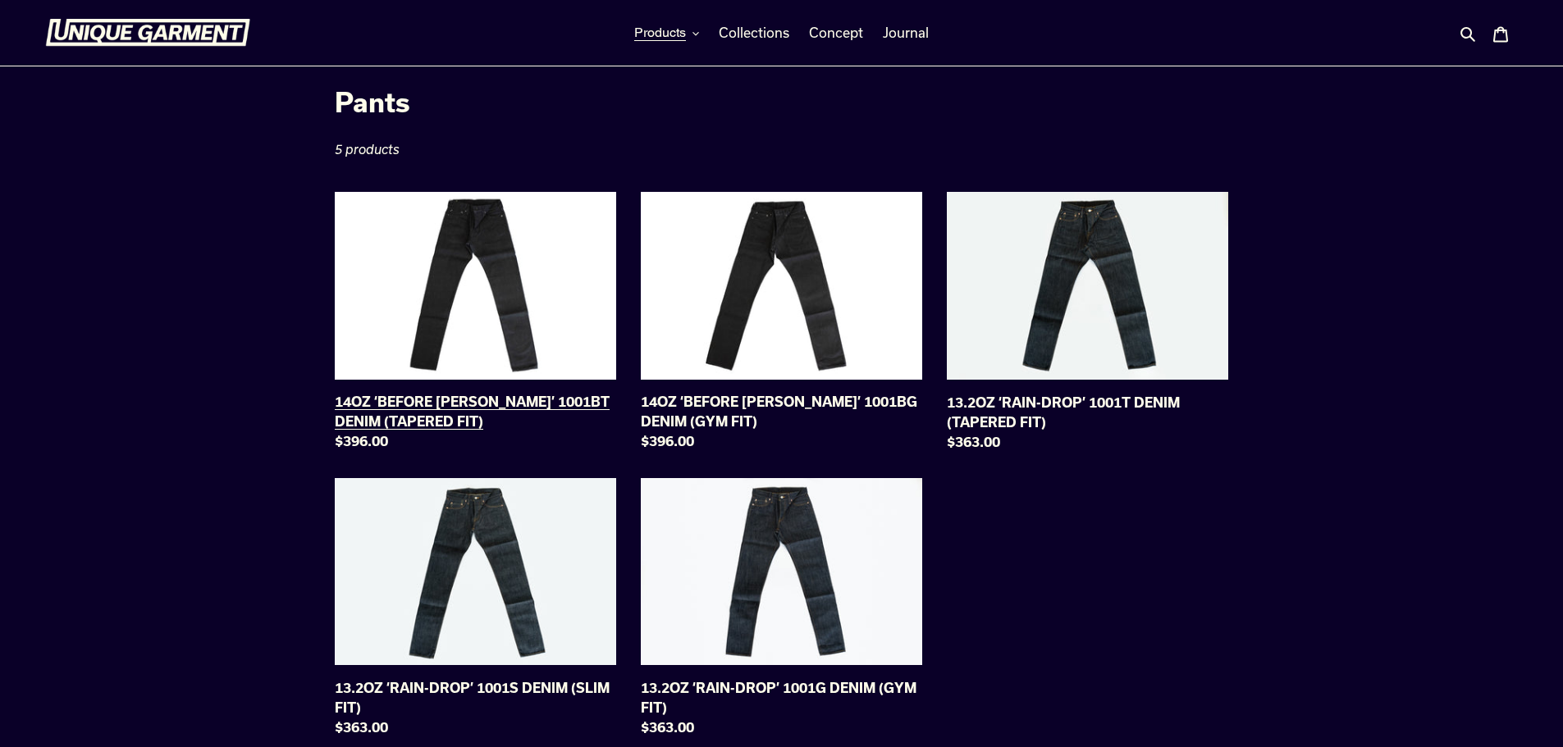
click at [523, 258] on link "14OZ ‘BEFORE DAWN’ 1001BT DENIM (TAPERED FIT)" at bounding box center [475, 325] width 281 height 266
click at [665, 27] on span "Products" at bounding box center [660, 33] width 52 height 16
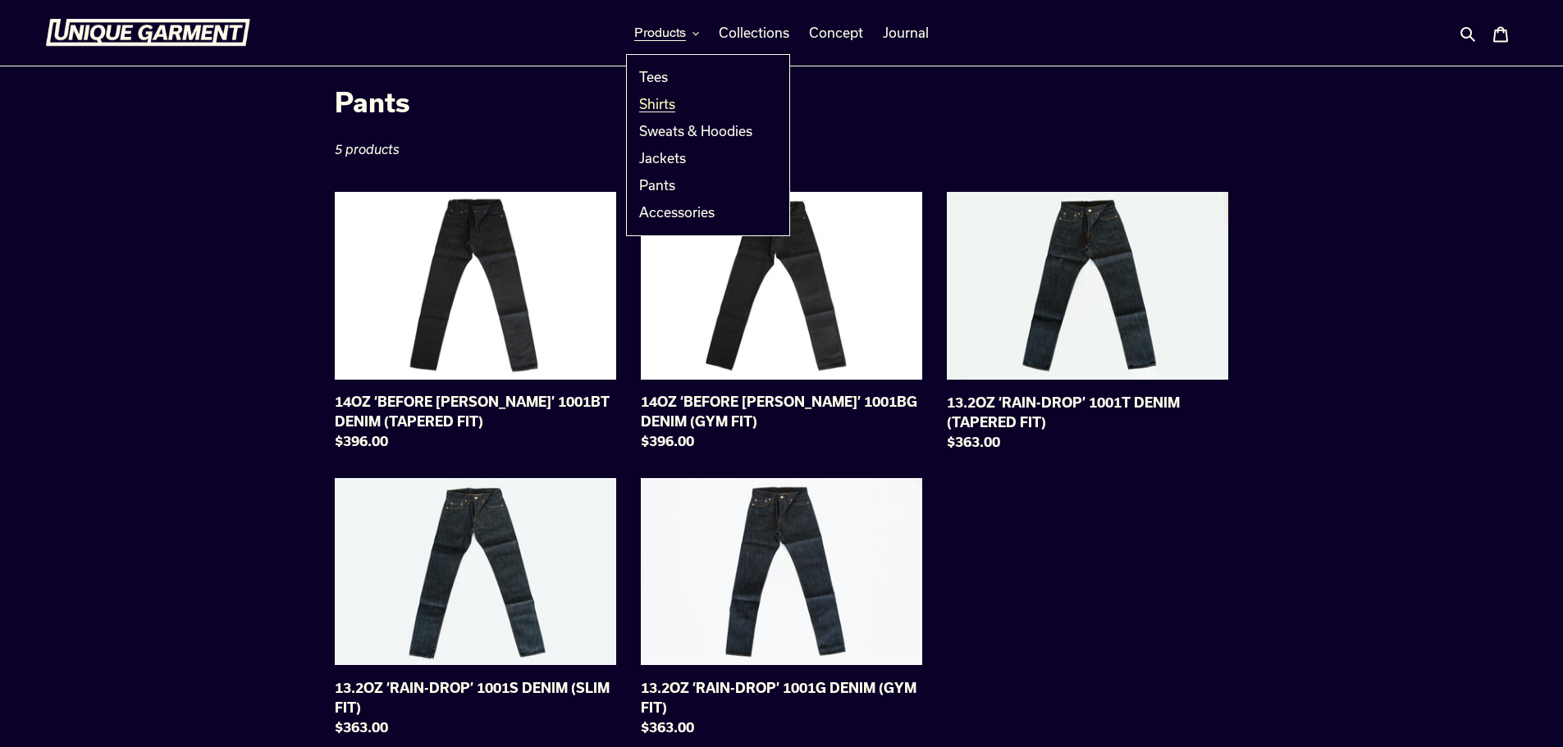
click at [658, 104] on span "Shirts" at bounding box center [657, 104] width 36 height 16
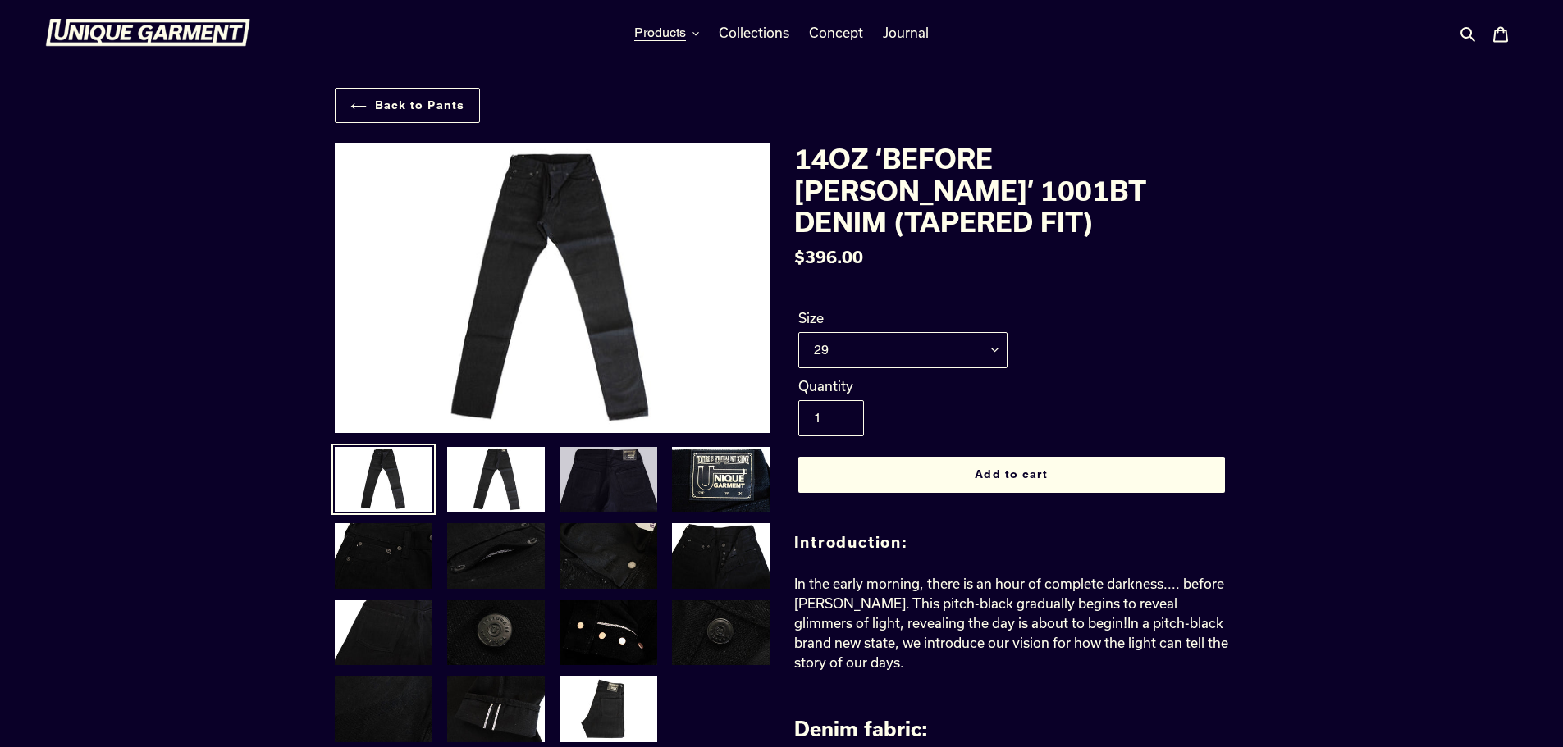
click at [601, 474] on img at bounding box center [608, 479] width 101 height 69
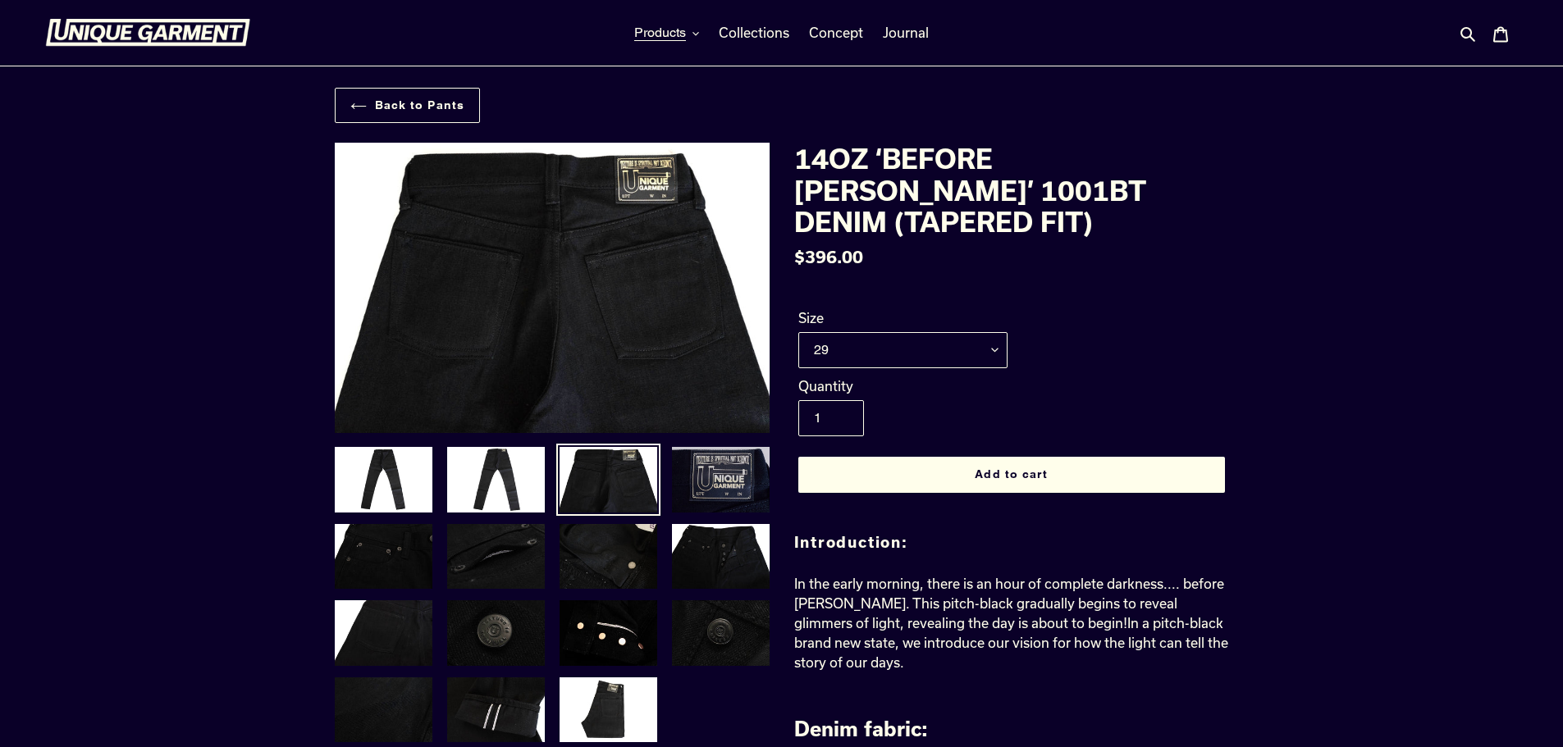
click at [675, 477] on img at bounding box center [720, 479] width 101 height 69
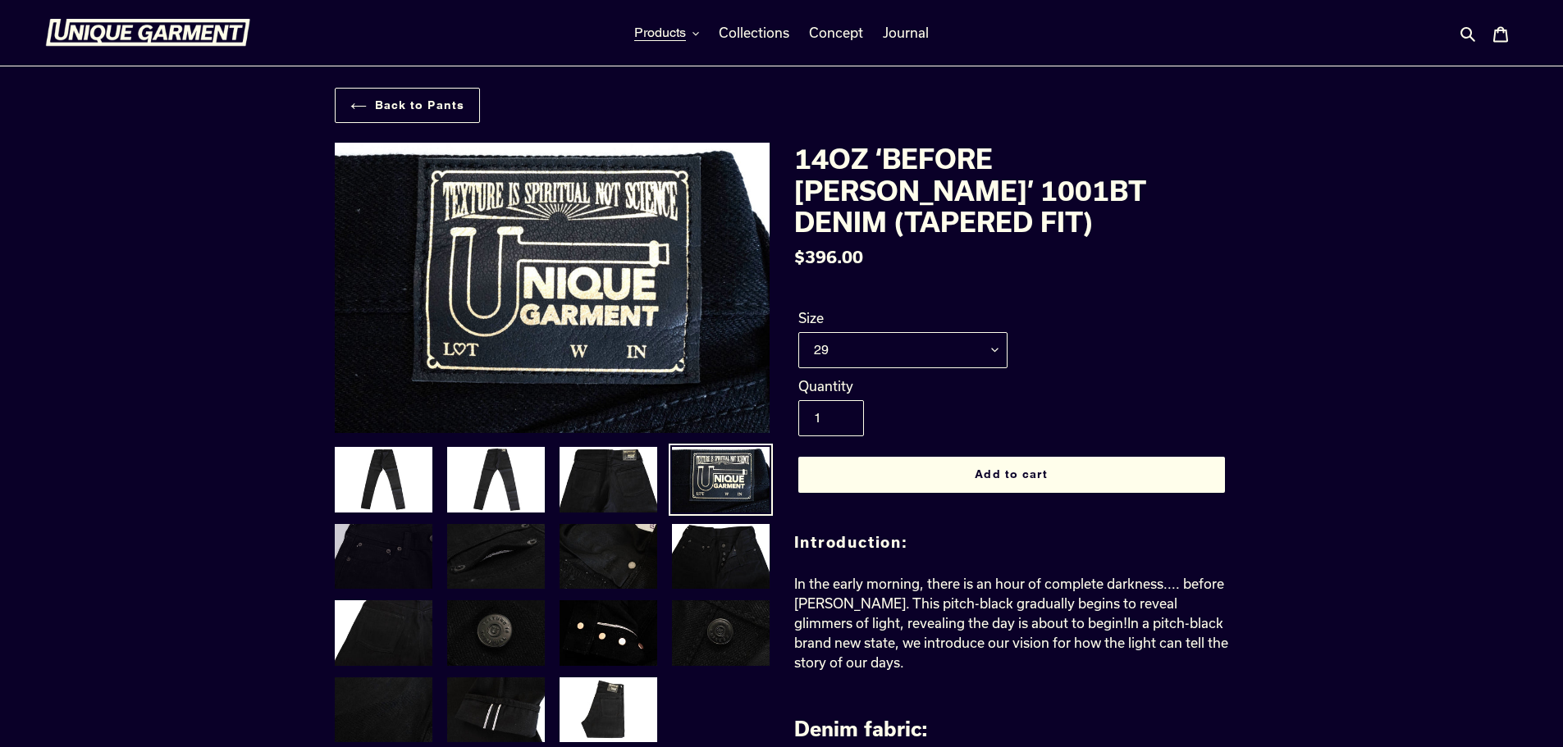
click at [367, 569] on img at bounding box center [383, 557] width 101 height 69
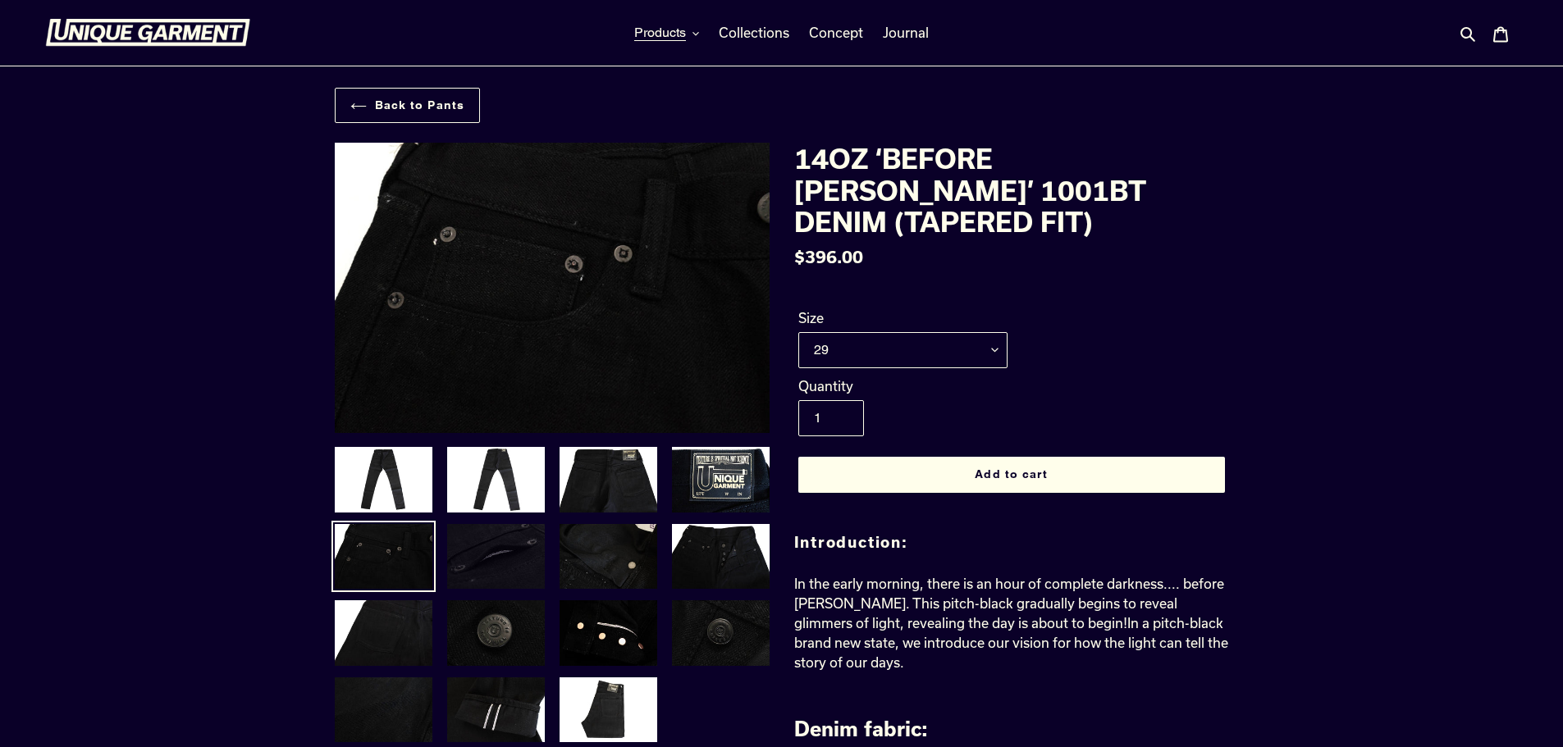
click at [505, 562] on img at bounding box center [495, 557] width 101 height 69
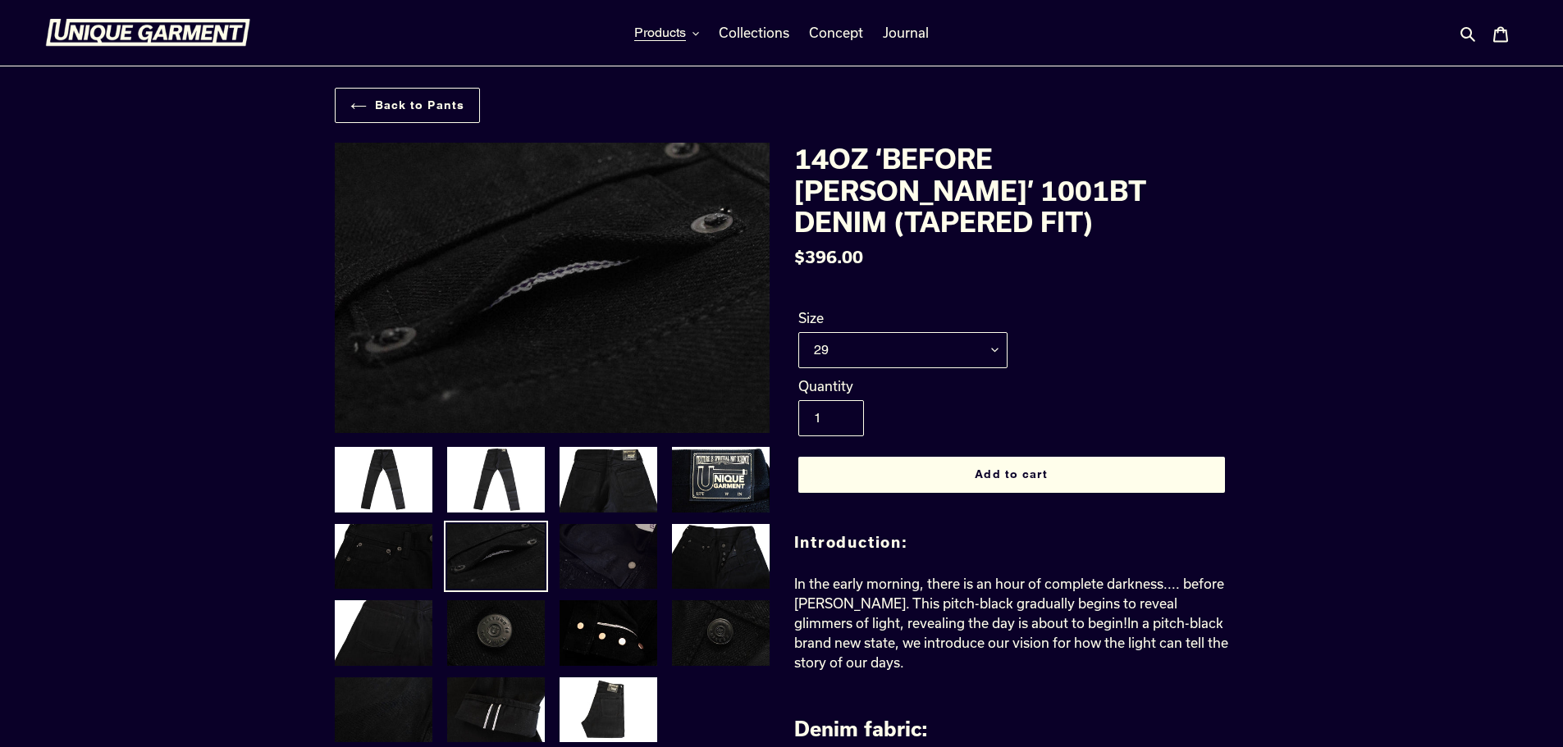
click at [600, 560] on img at bounding box center [608, 557] width 101 height 69
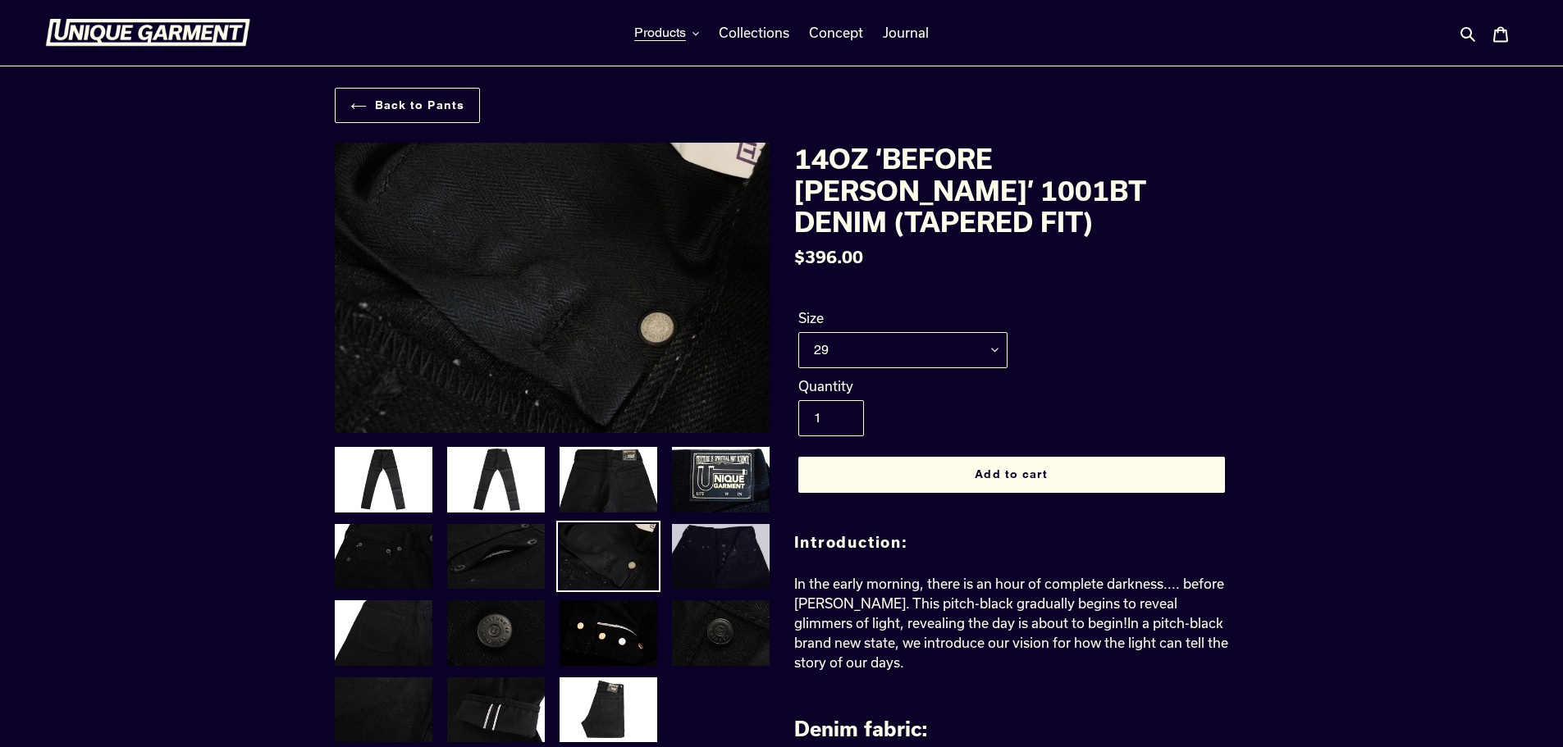
click at [670, 553] on img at bounding box center [720, 557] width 101 height 69
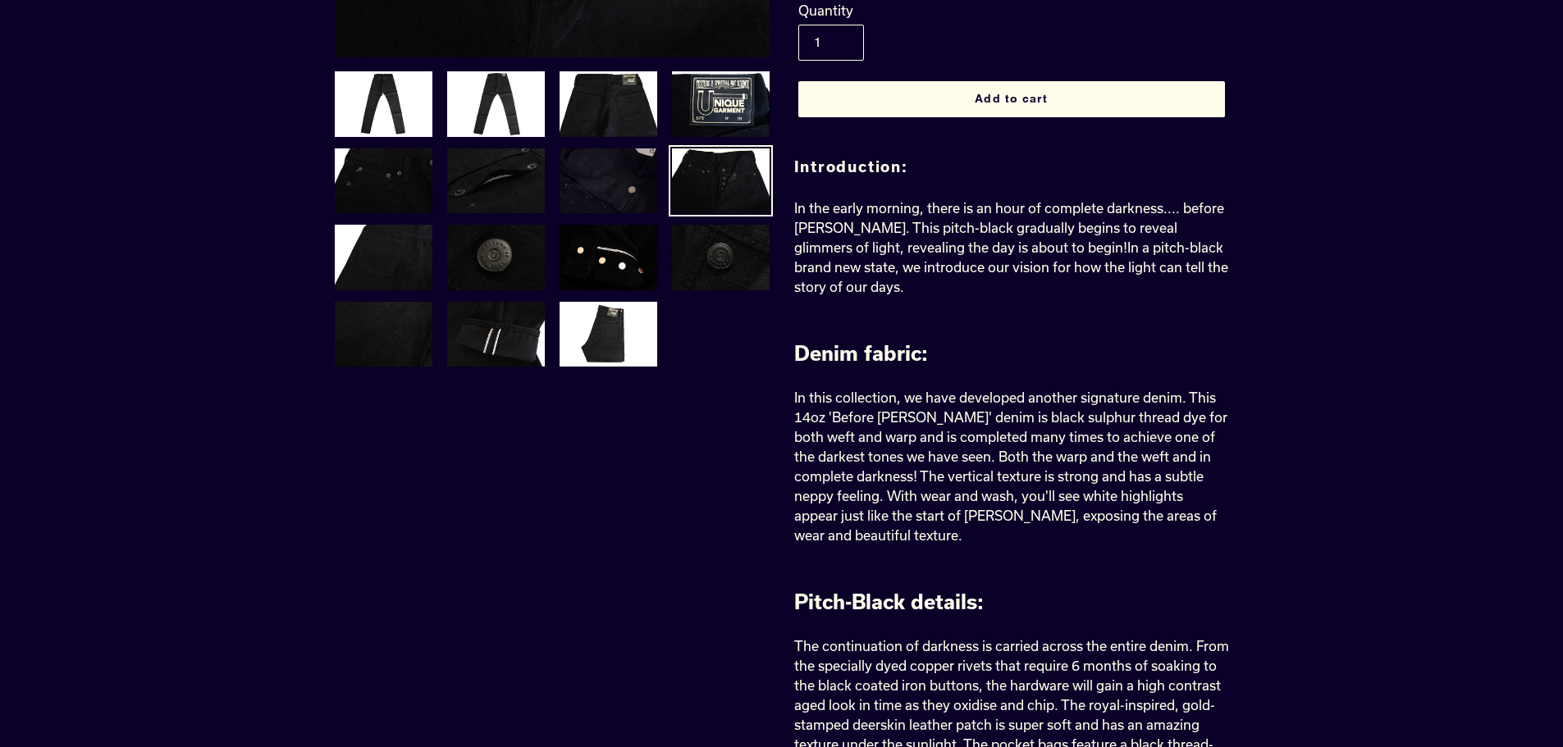
scroll to position [492, 0]
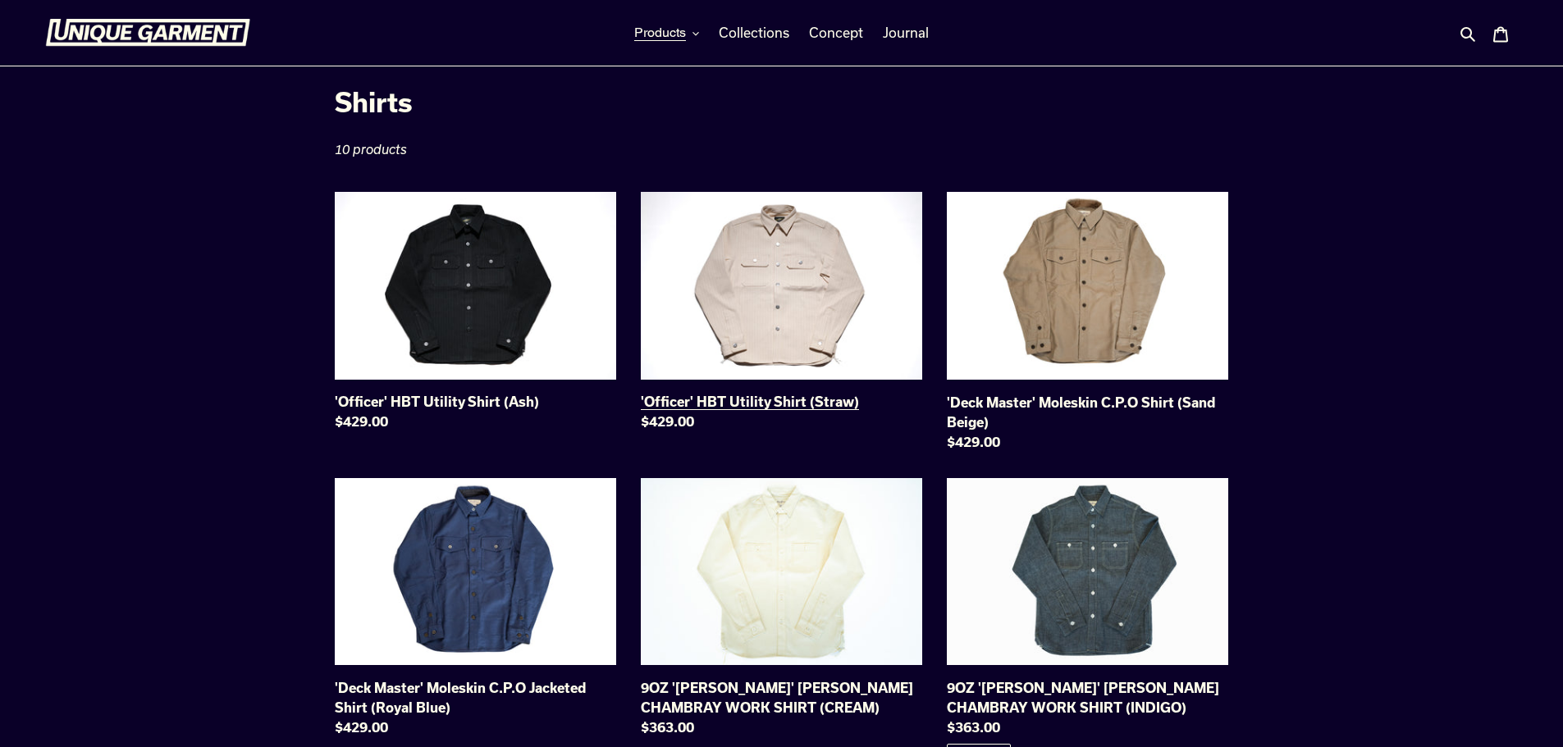
click at [770, 277] on link "'Officer' HBT Utility Shirt (Straw)" at bounding box center [781, 315] width 281 height 246
click at [483, 560] on link "'Deck Master' Moleskin C.P.O Jacketed Shirt (Royal Blue)" at bounding box center [475, 611] width 281 height 266
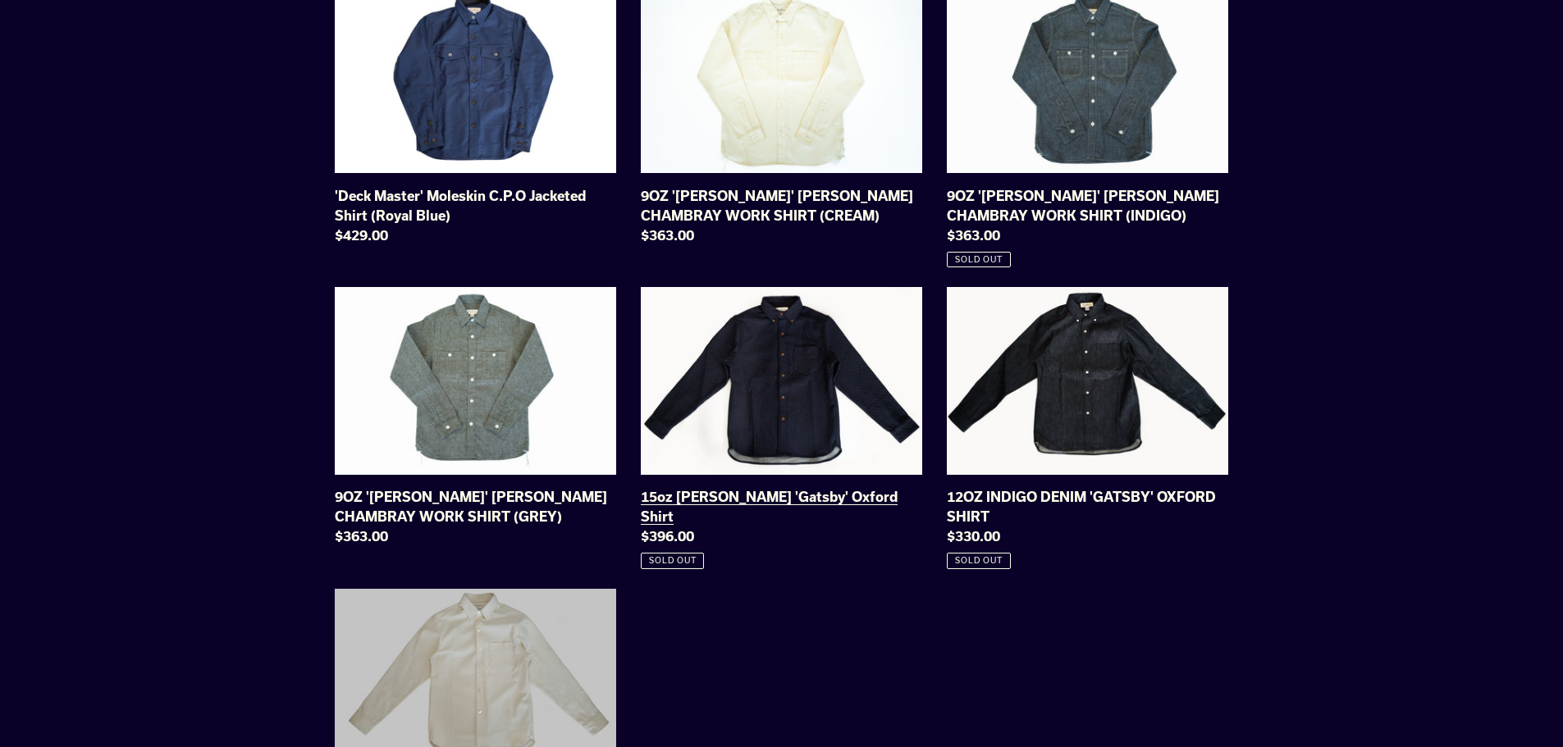
scroll to position [574, 0]
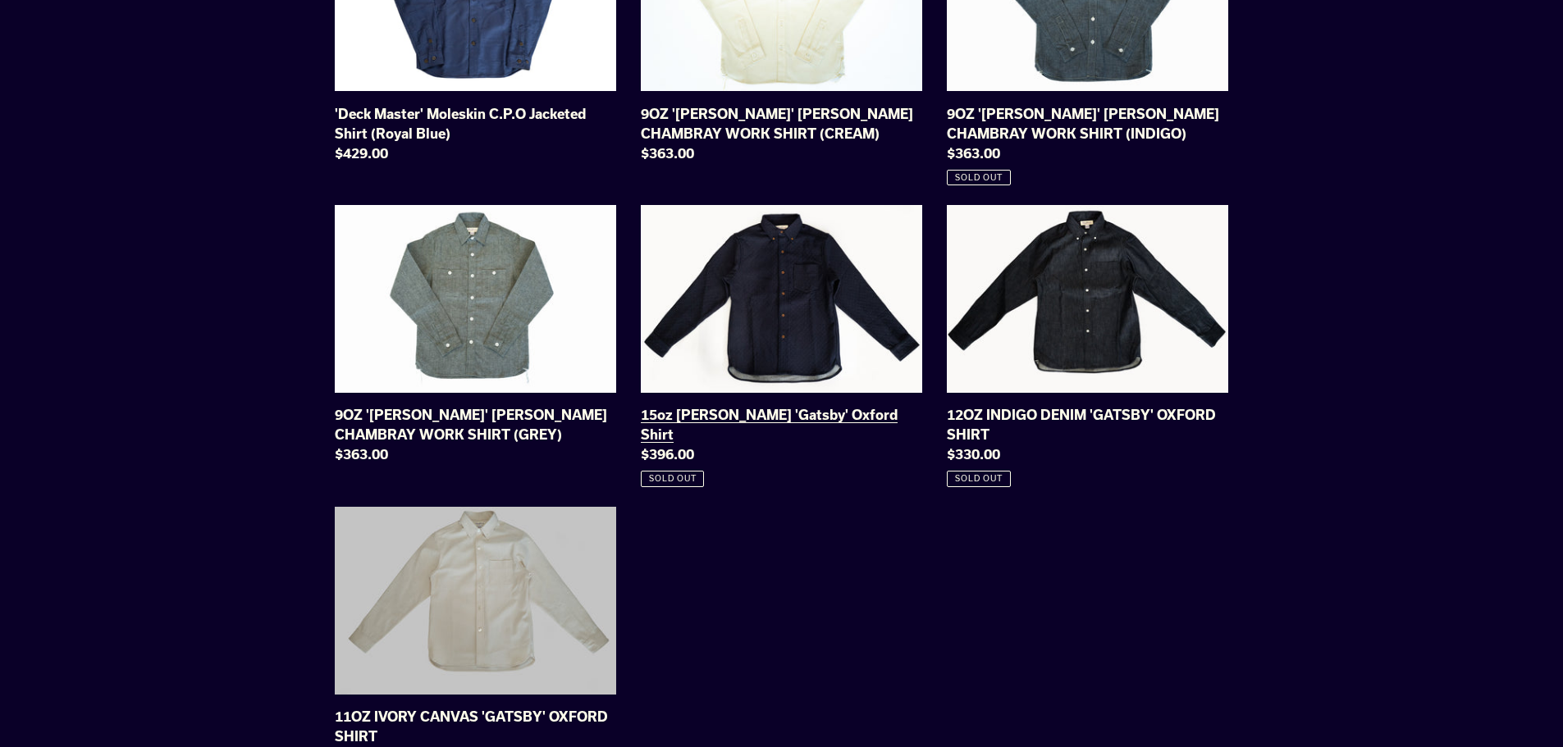
click at [772, 298] on link "15oz Indigo Sashiko 'Gatsby' Oxford Shirt" at bounding box center [781, 346] width 281 height 282
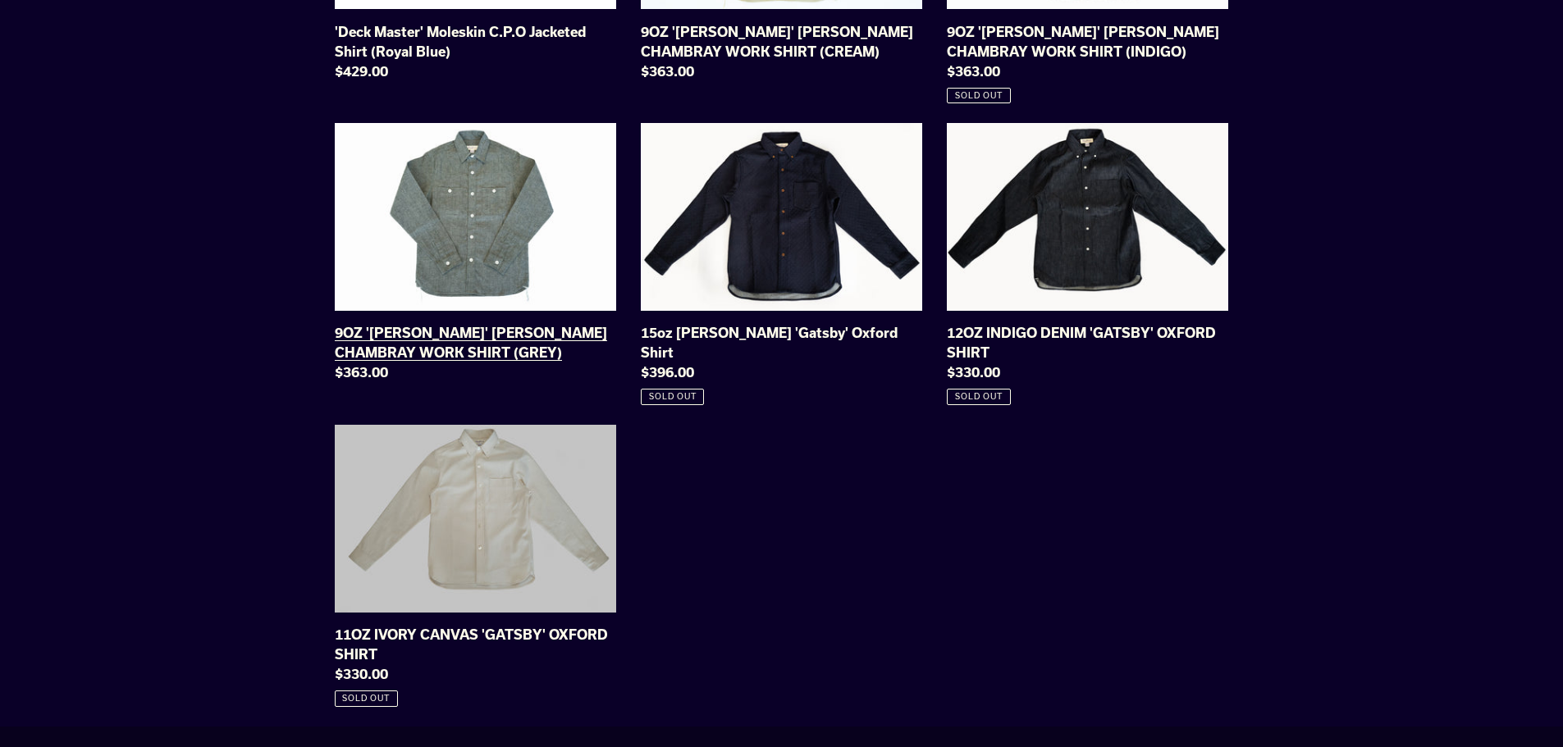
click at [438, 179] on link "9OZ 'STANLEY' SELVAGE CHAMBRAY WORK SHIRT (GREY)" at bounding box center [475, 256] width 281 height 266
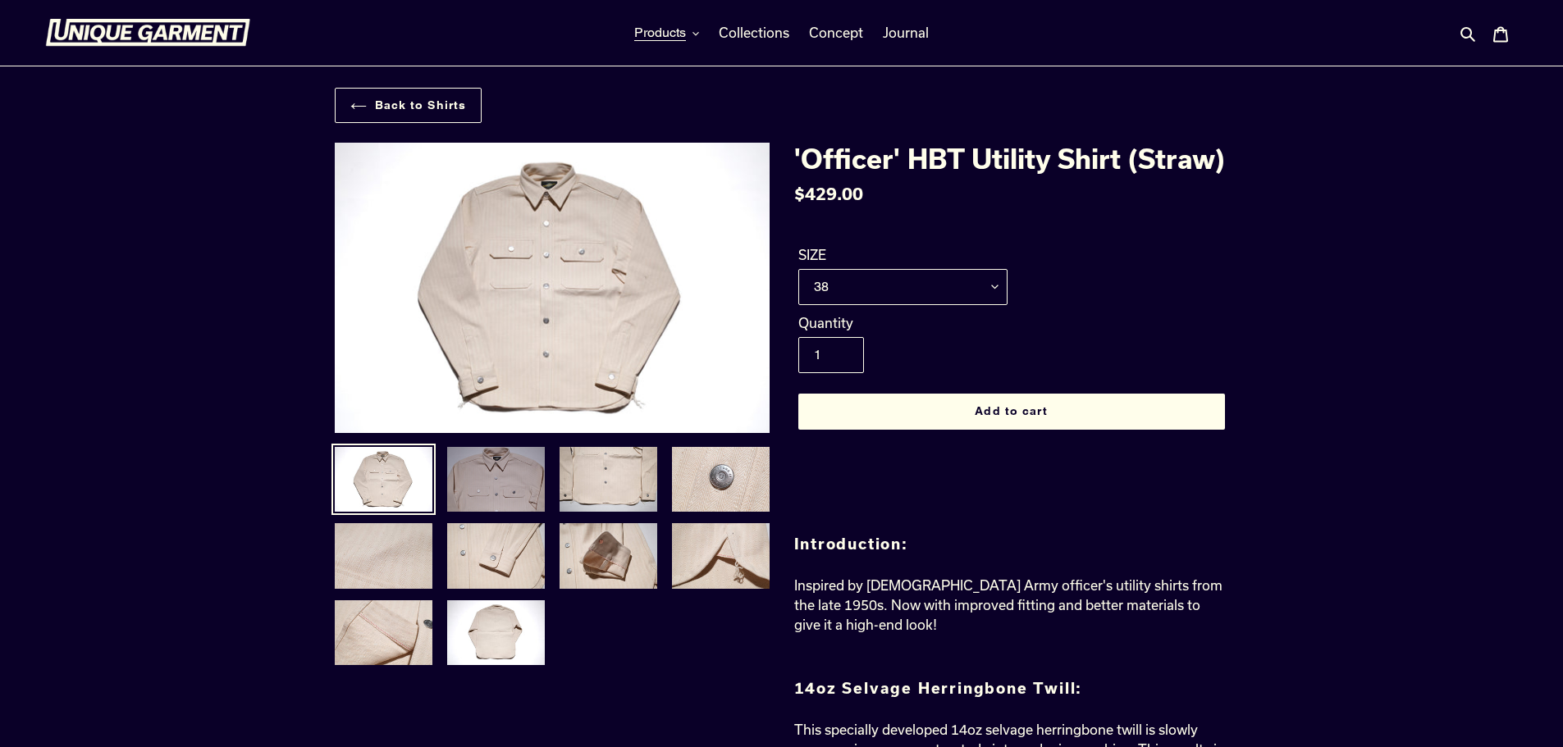
click at [512, 467] on img at bounding box center [495, 479] width 101 height 69
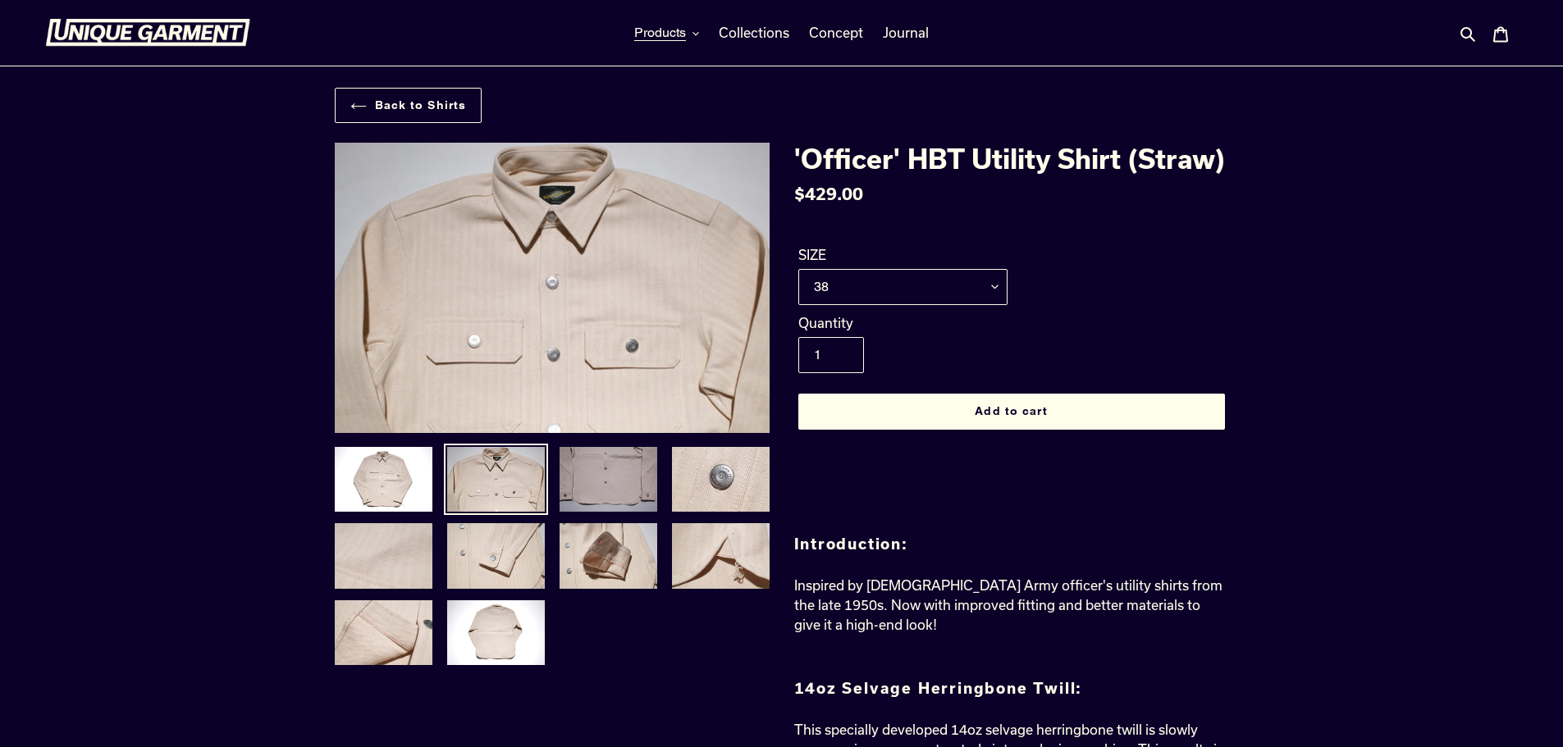
click at [576, 468] on img at bounding box center [608, 479] width 101 height 69
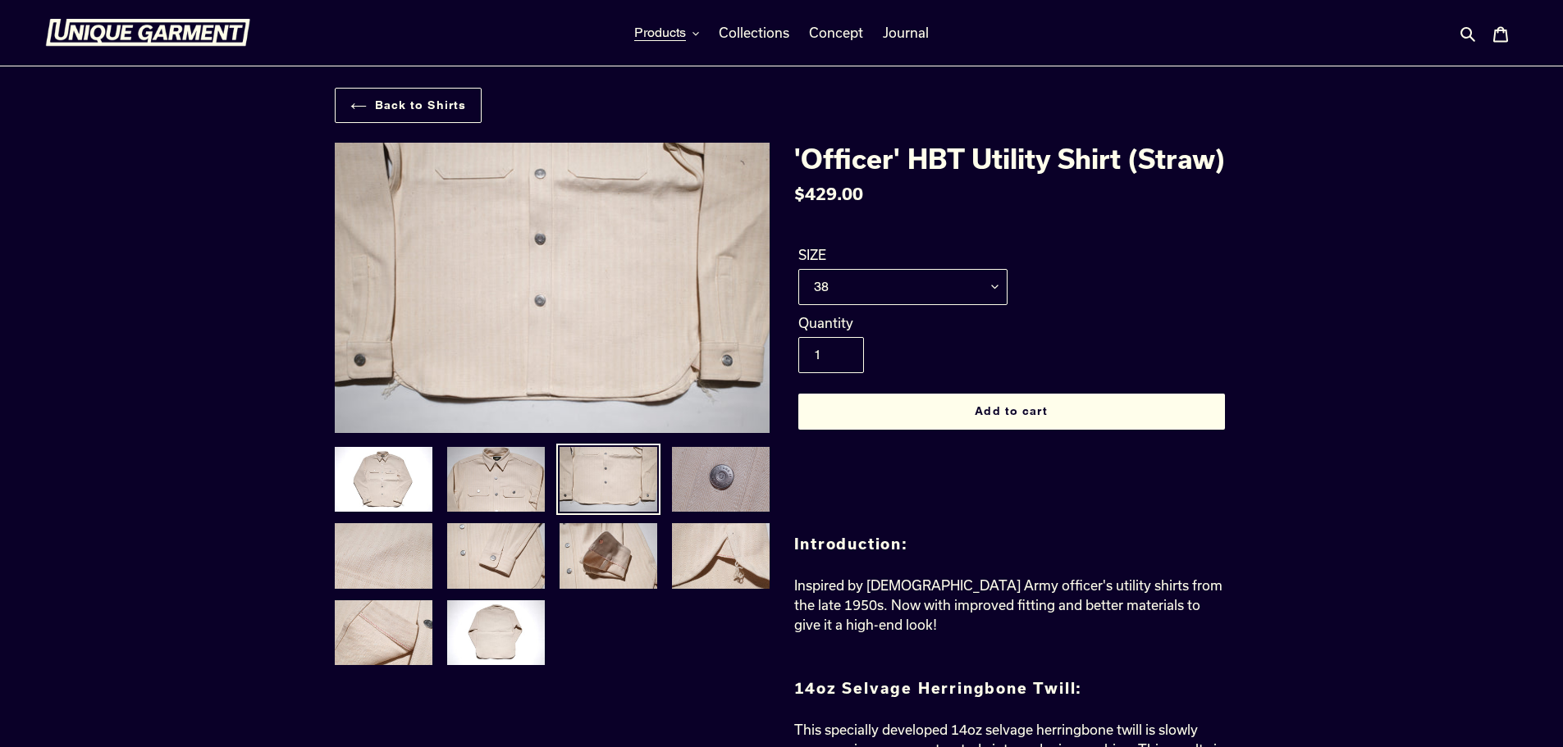
click at [678, 465] on img at bounding box center [720, 479] width 101 height 69
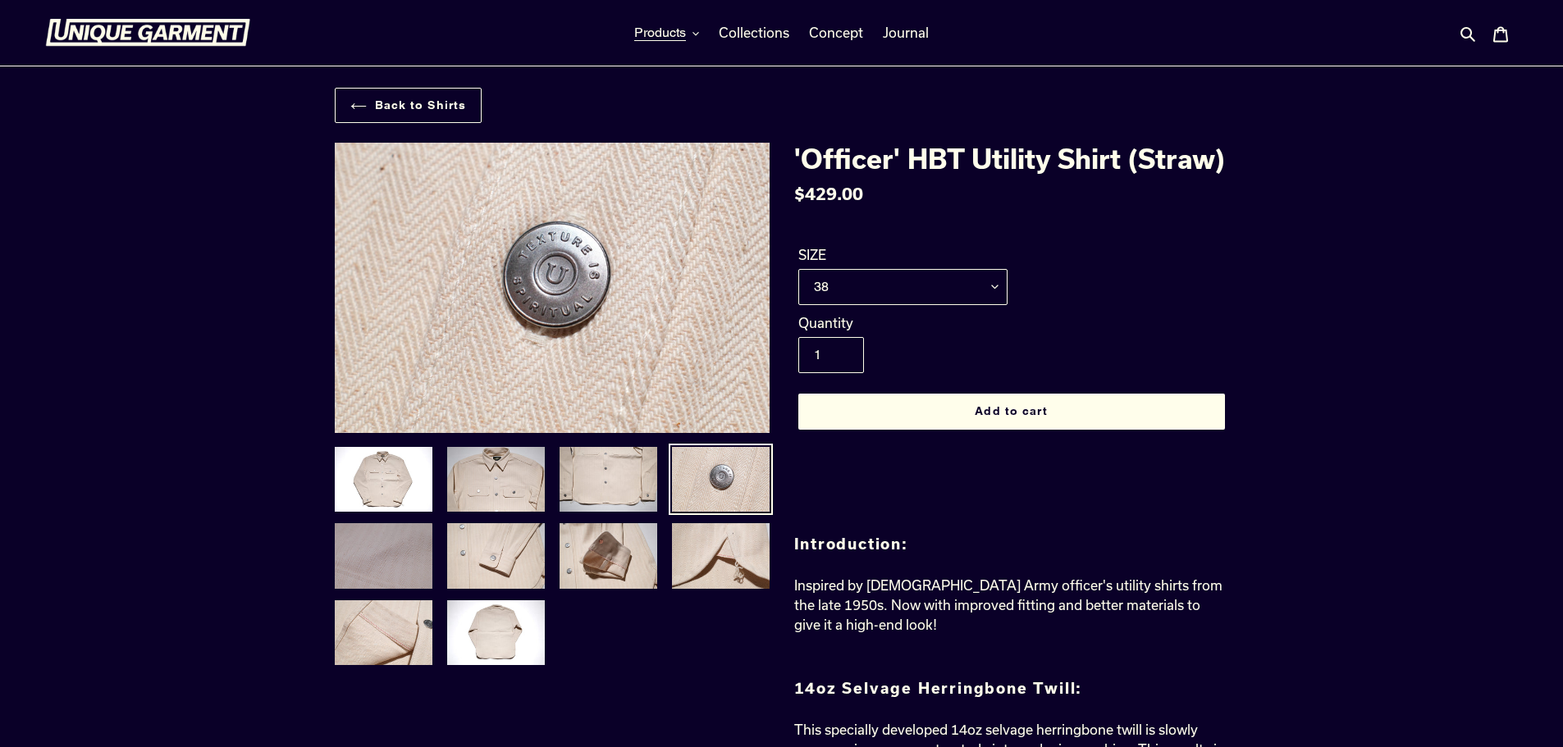
click at [416, 552] on img at bounding box center [383, 556] width 101 height 69
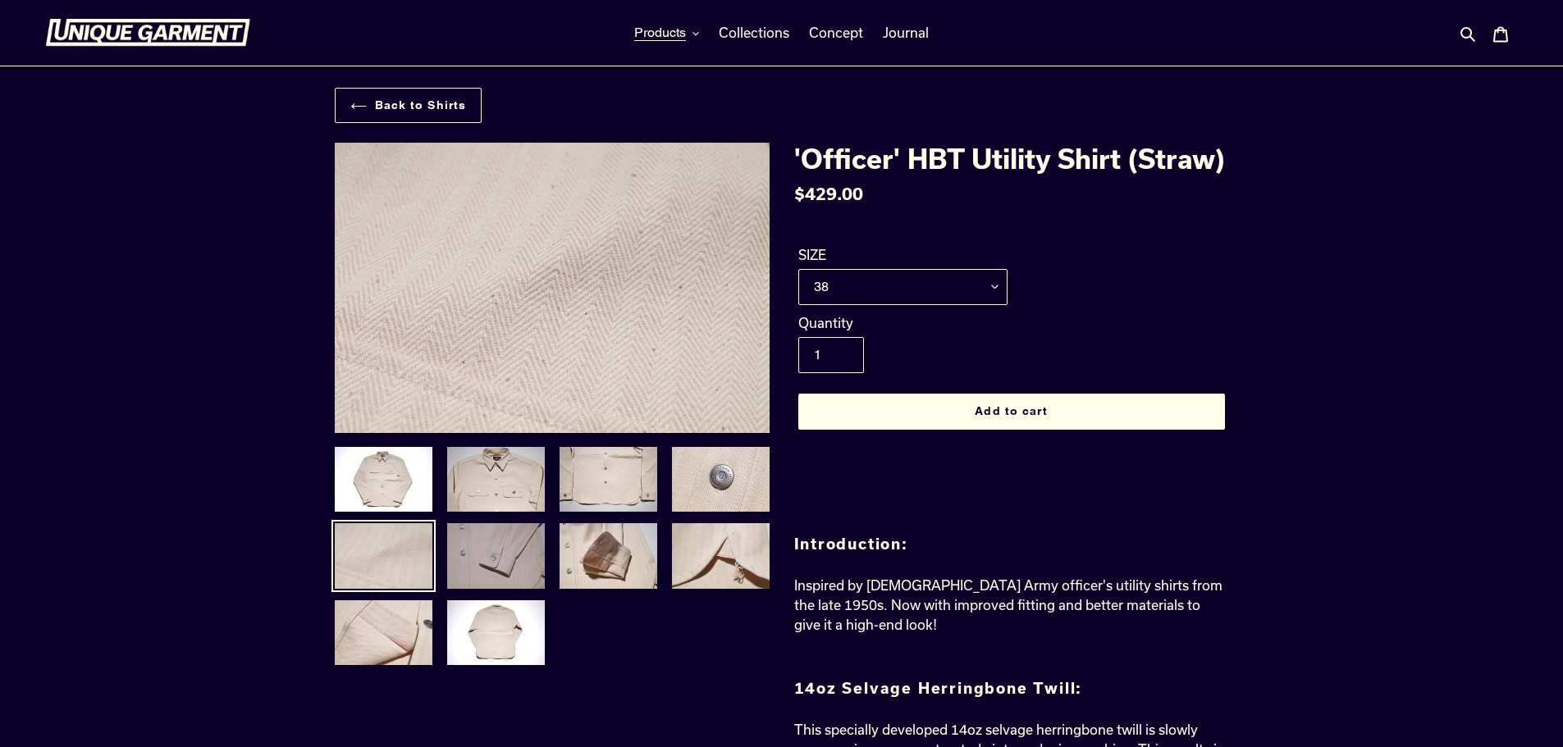
click at [503, 546] on img at bounding box center [495, 556] width 101 height 69
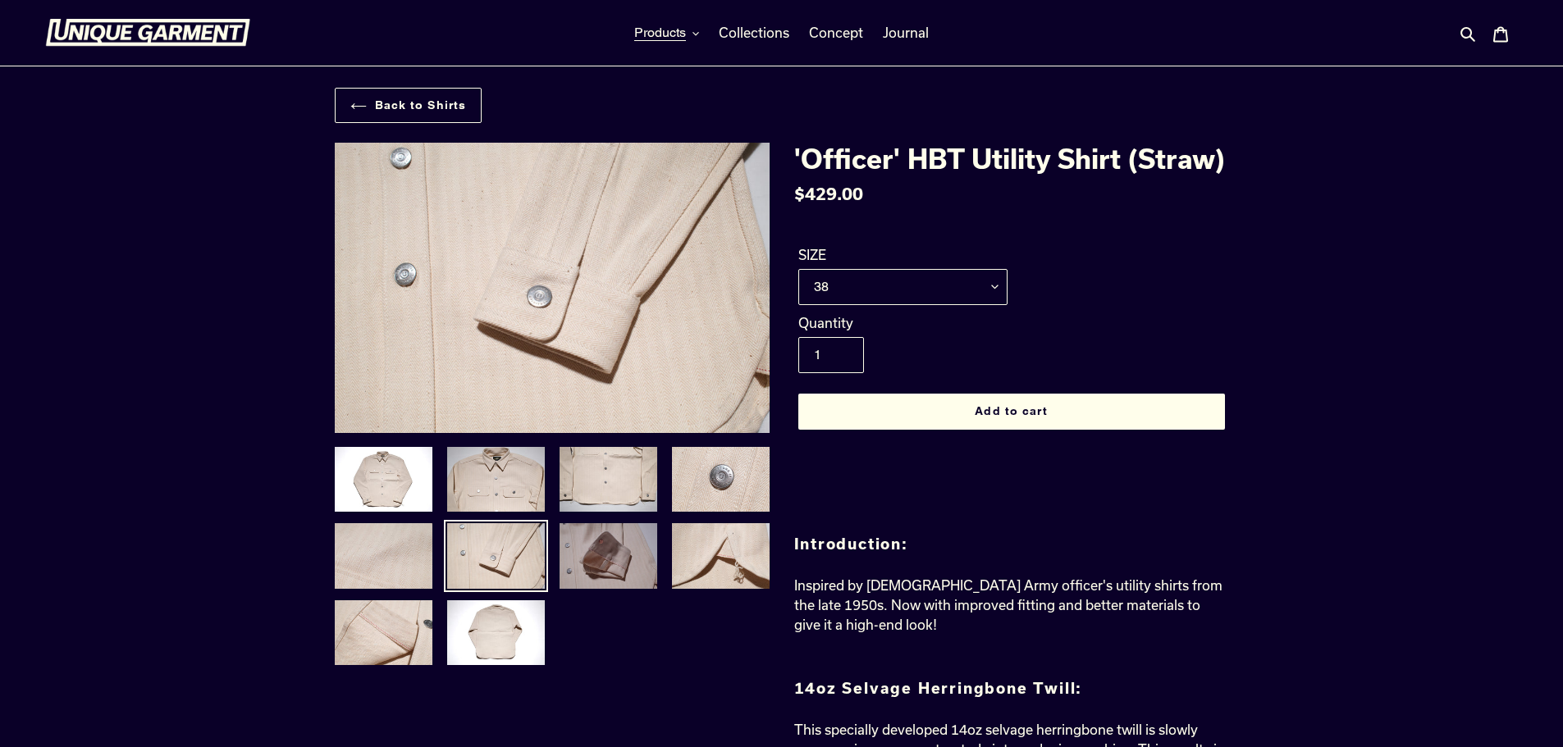
click at [577, 539] on img at bounding box center [608, 556] width 101 height 69
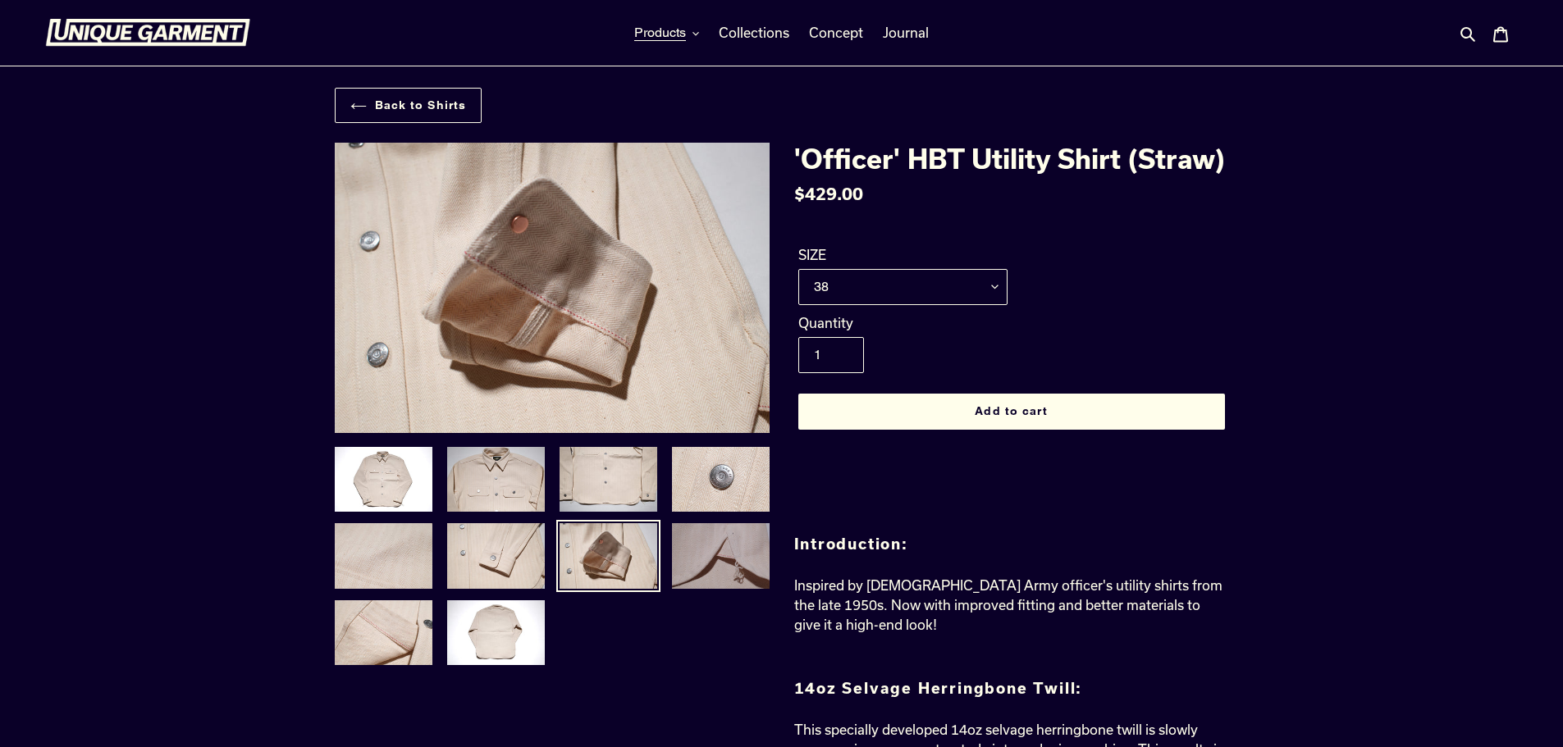
click at [693, 537] on img at bounding box center [720, 556] width 101 height 69
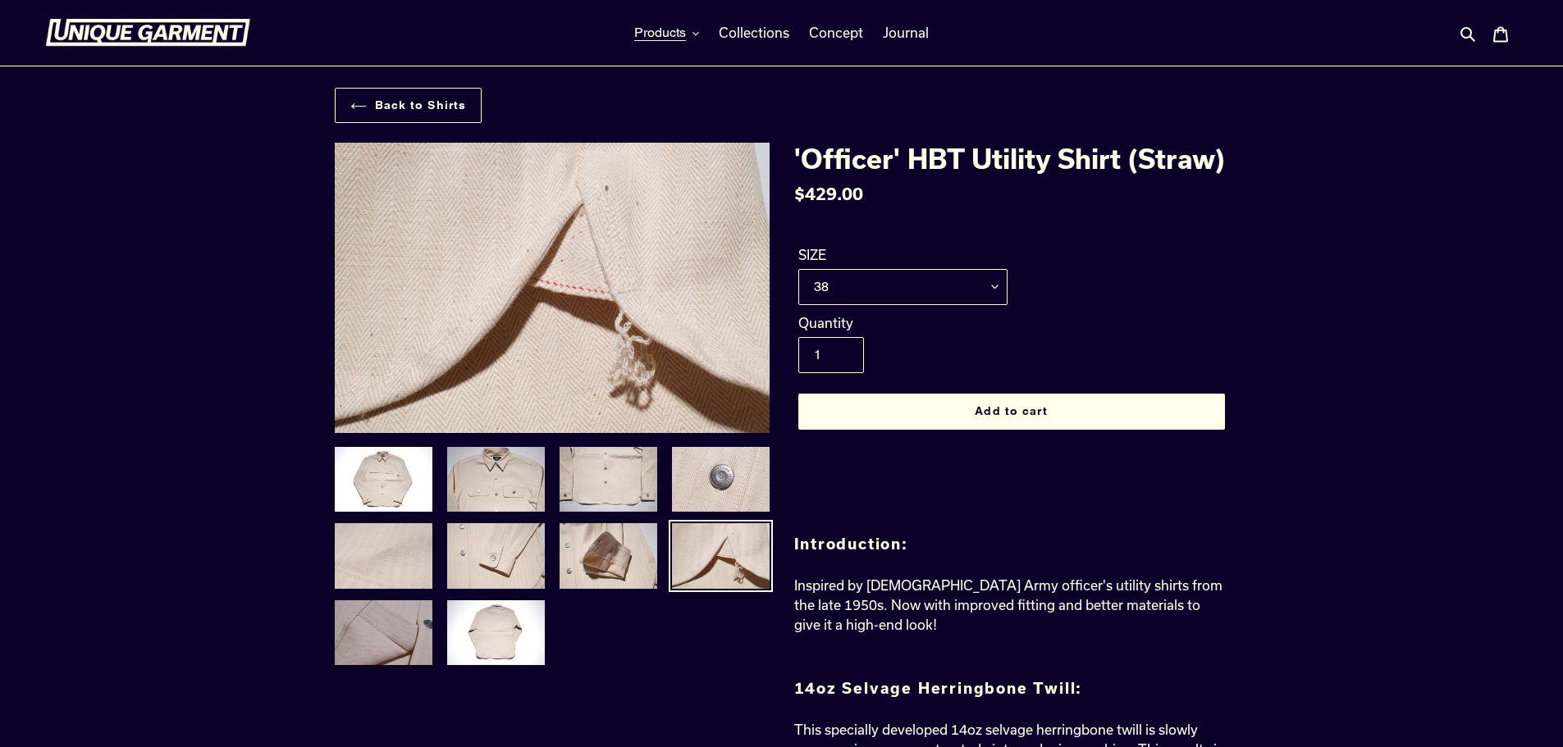
click at [418, 614] on img at bounding box center [383, 633] width 101 height 69
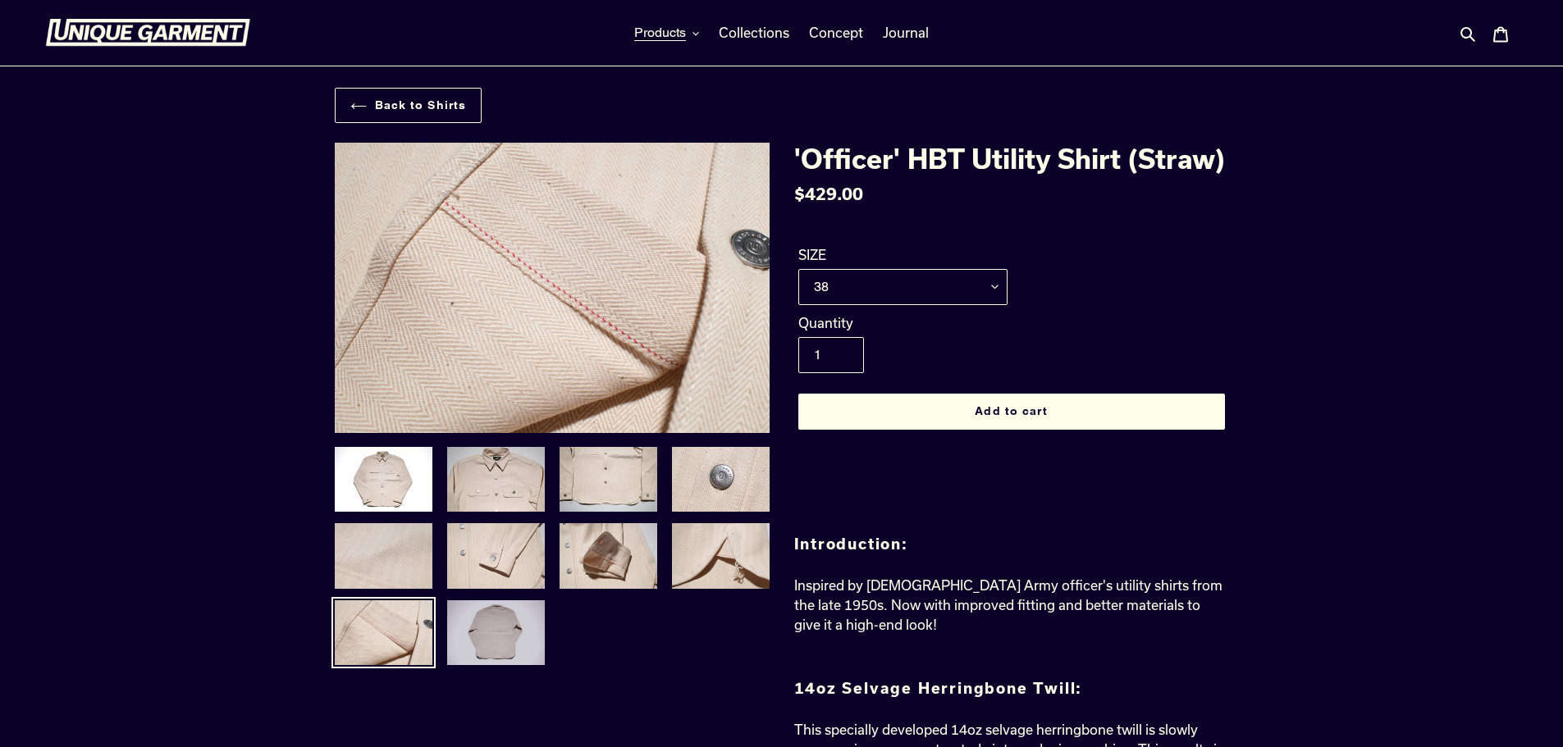
click at [517, 617] on img at bounding box center [495, 633] width 101 height 69
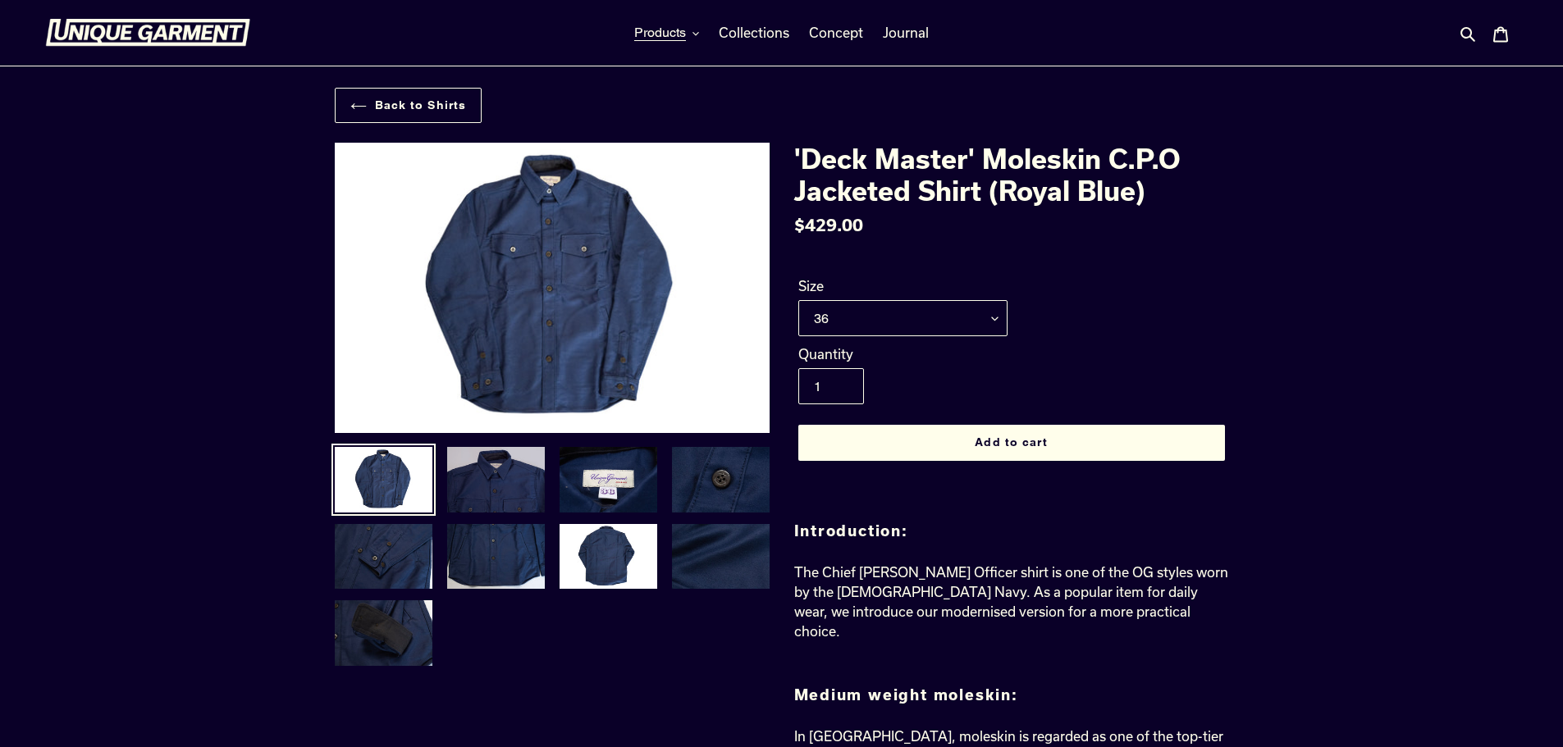
click at [475, 486] on img at bounding box center [495, 479] width 101 height 69
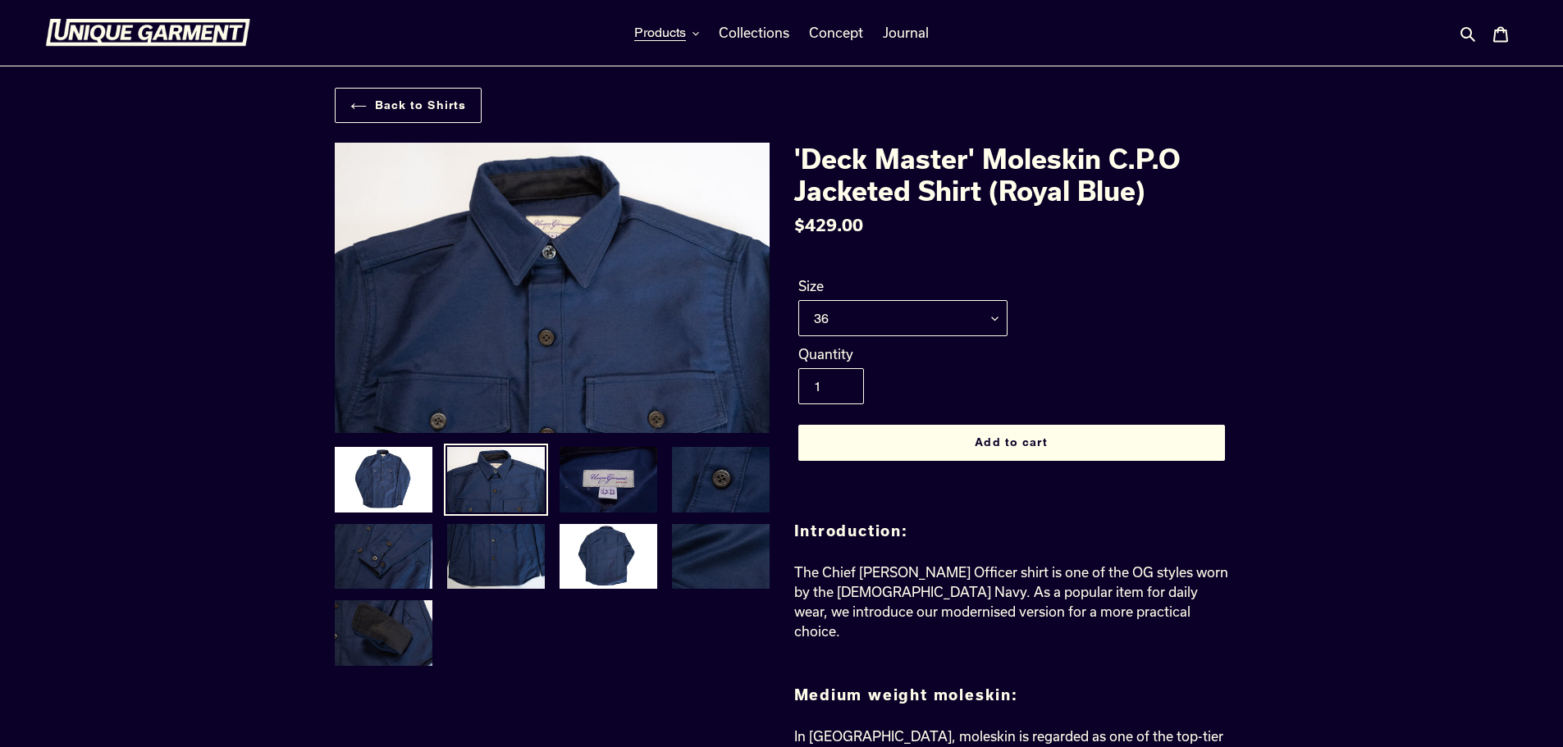
click at [569, 486] on img at bounding box center [608, 479] width 101 height 69
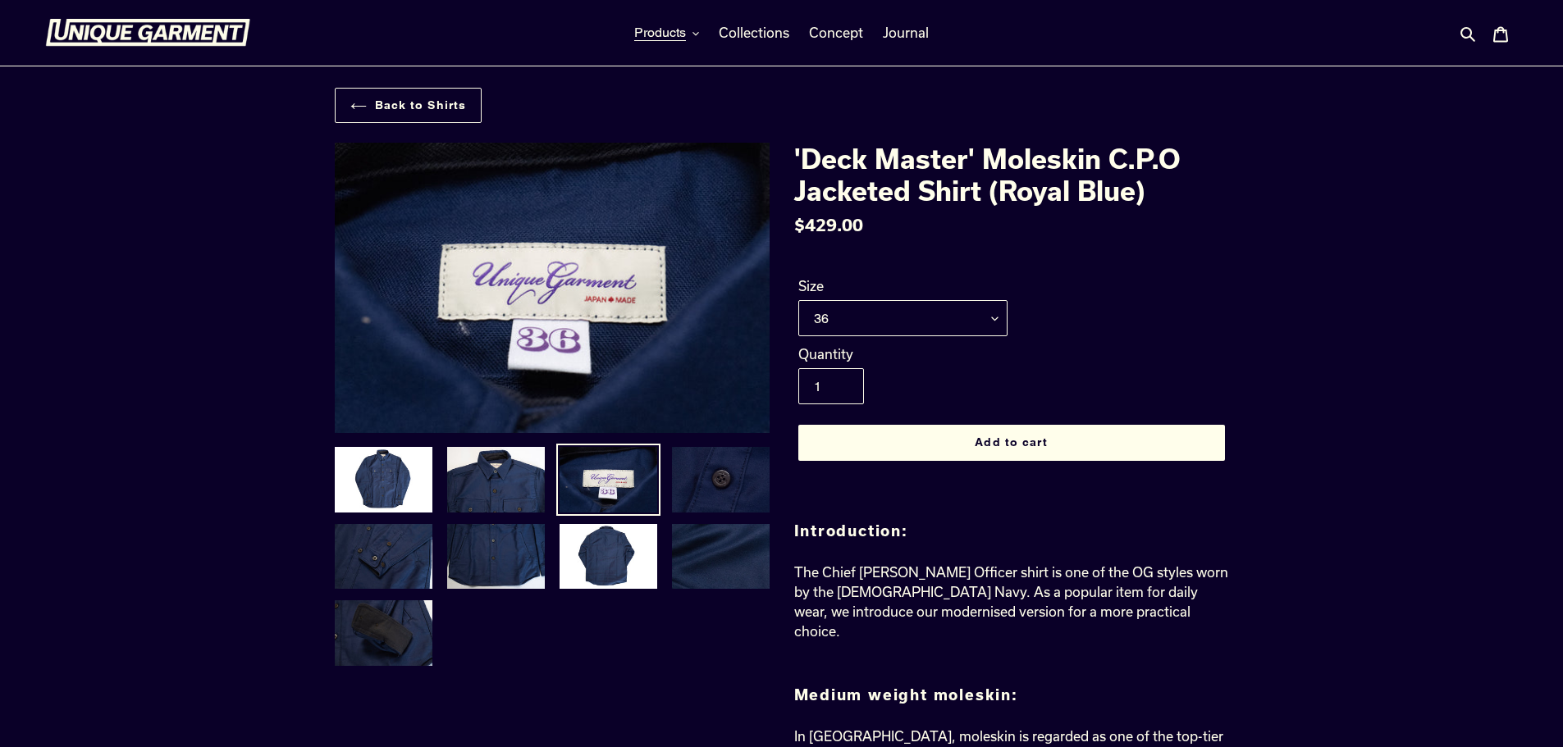
click at [689, 483] on img at bounding box center [720, 479] width 101 height 69
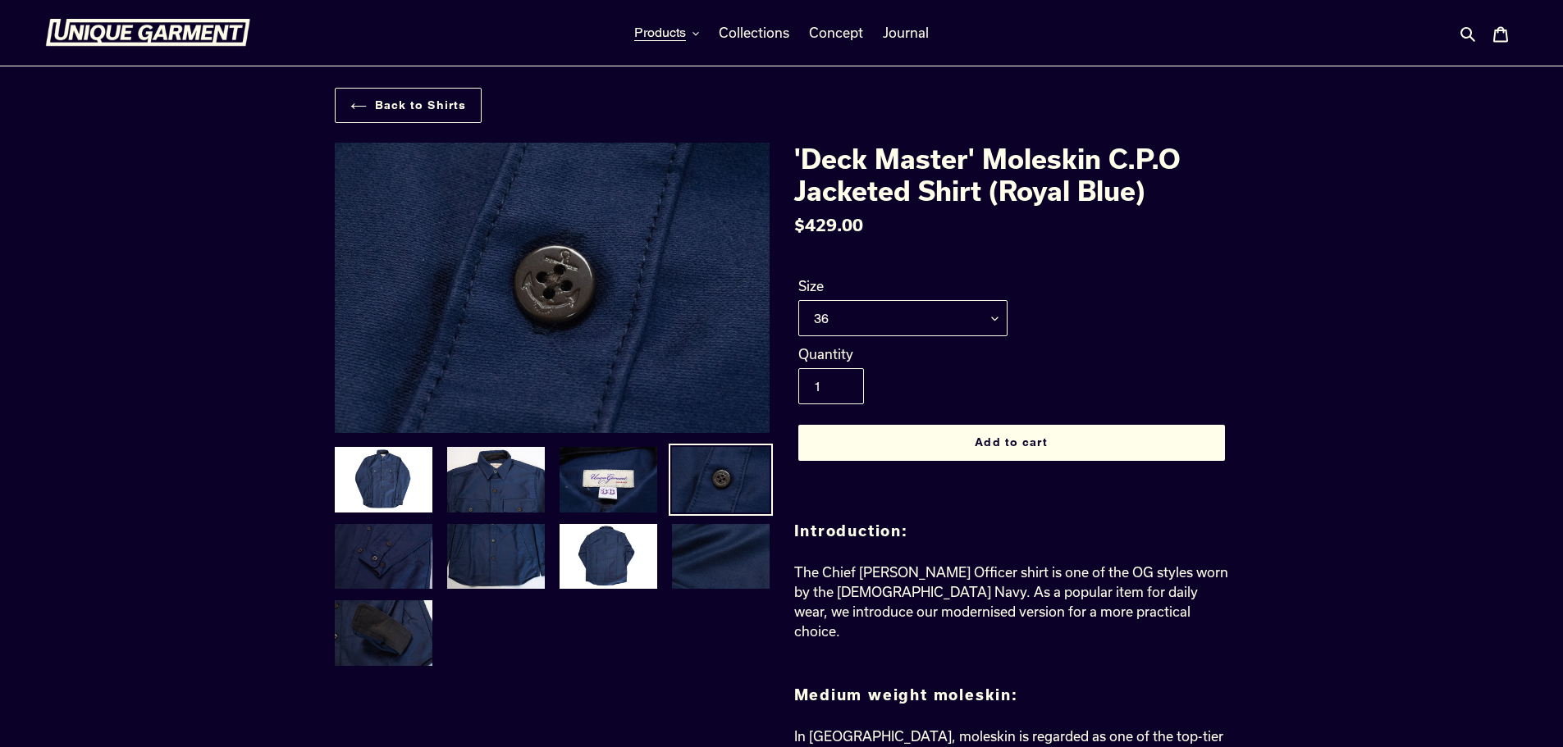
click at [399, 568] on img at bounding box center [383, 557] width 101 height 69
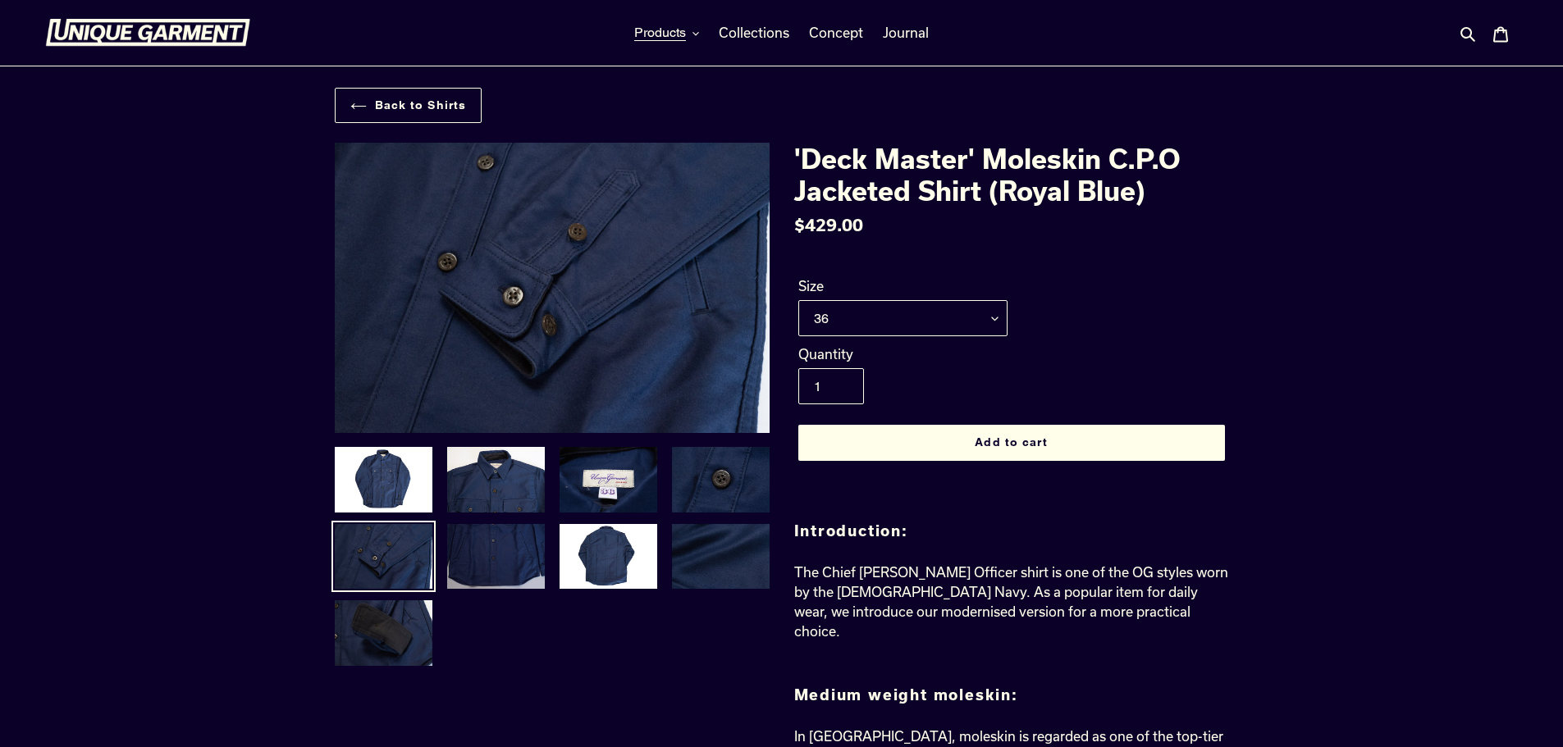
click at [493, 564] on img at bounding box center [495, 557] width 101 height 69
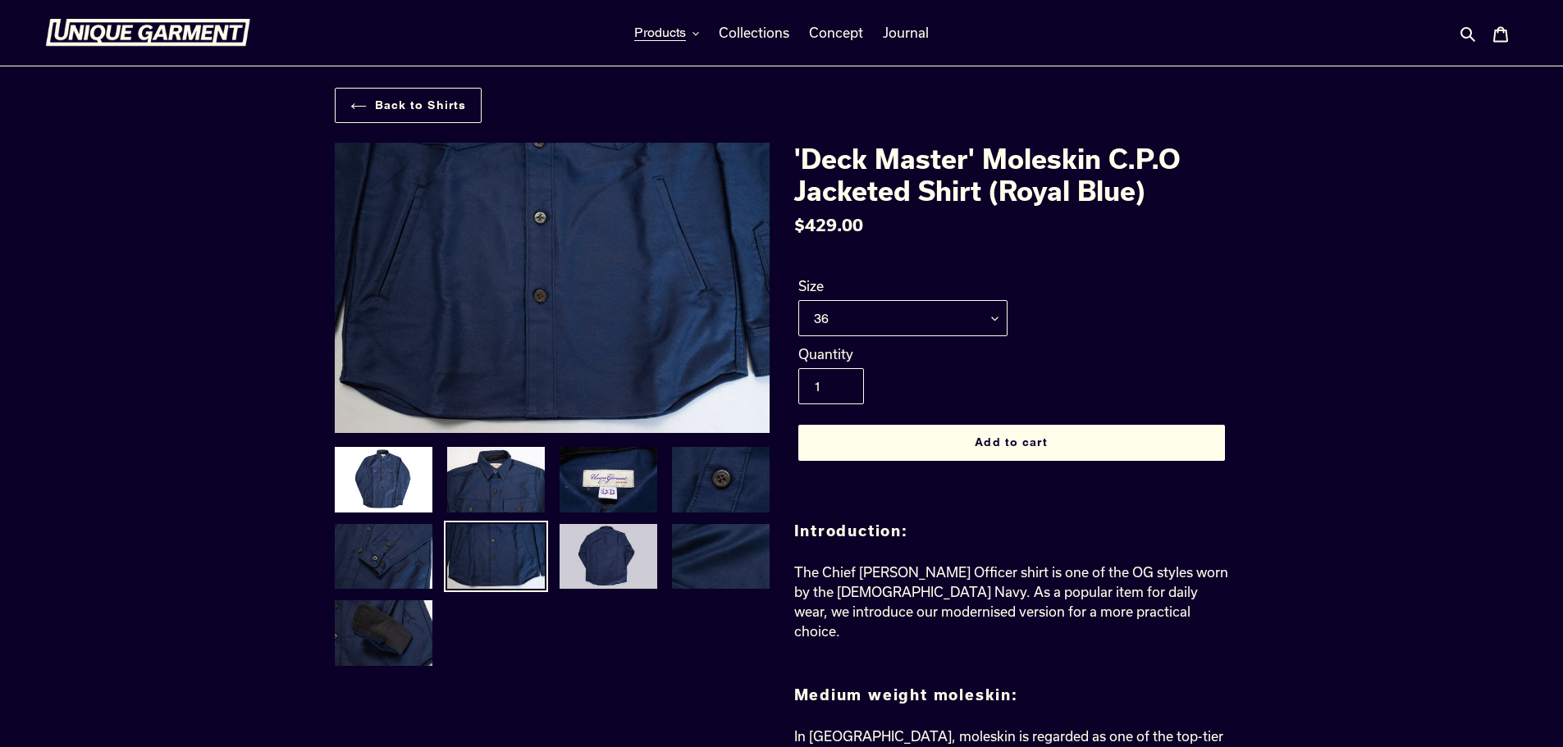
click at [562, 566] on img at bounding box center [608, 557] width 101 height 69
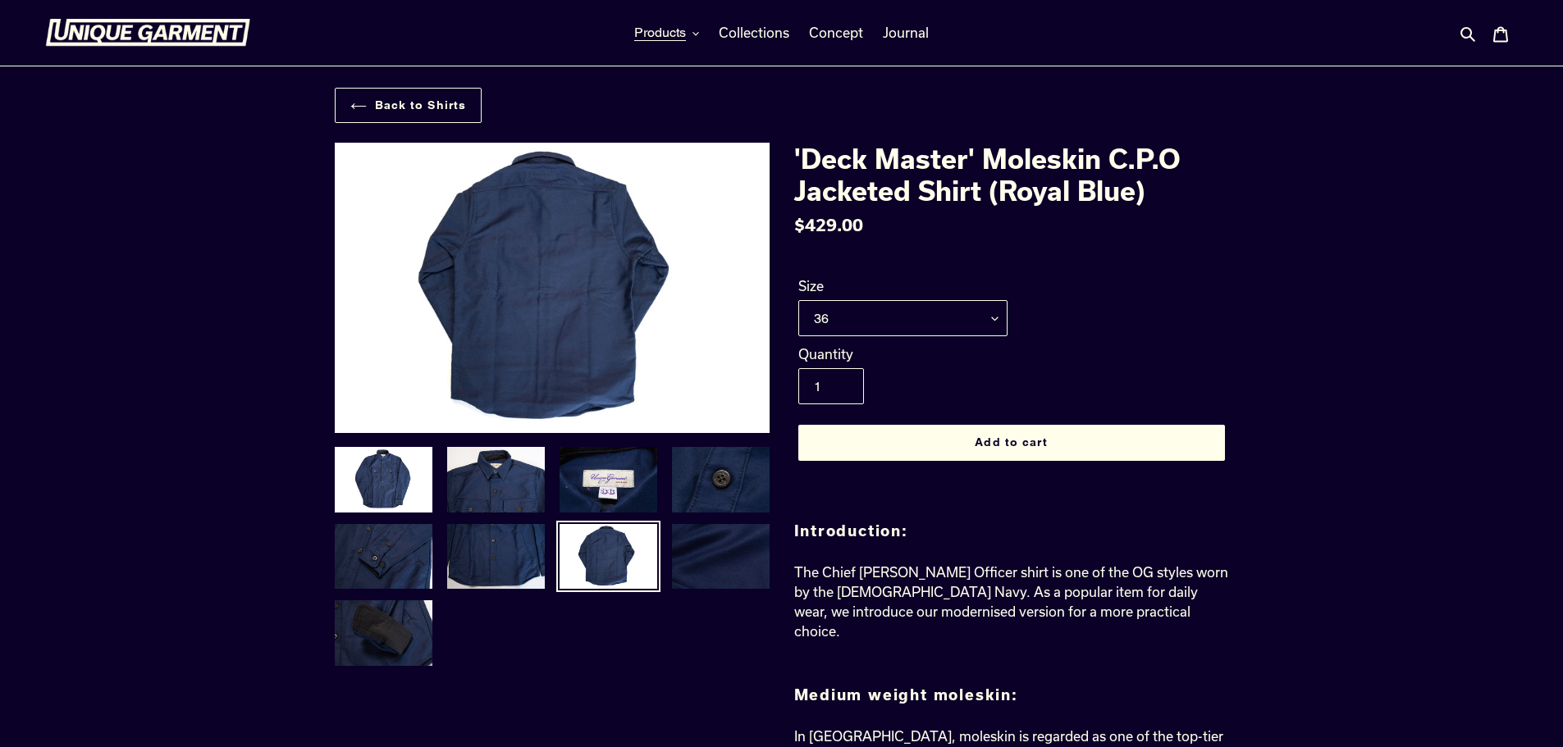
click at [710, 564] on img at bounding box center [720, 557] width 101 height 69
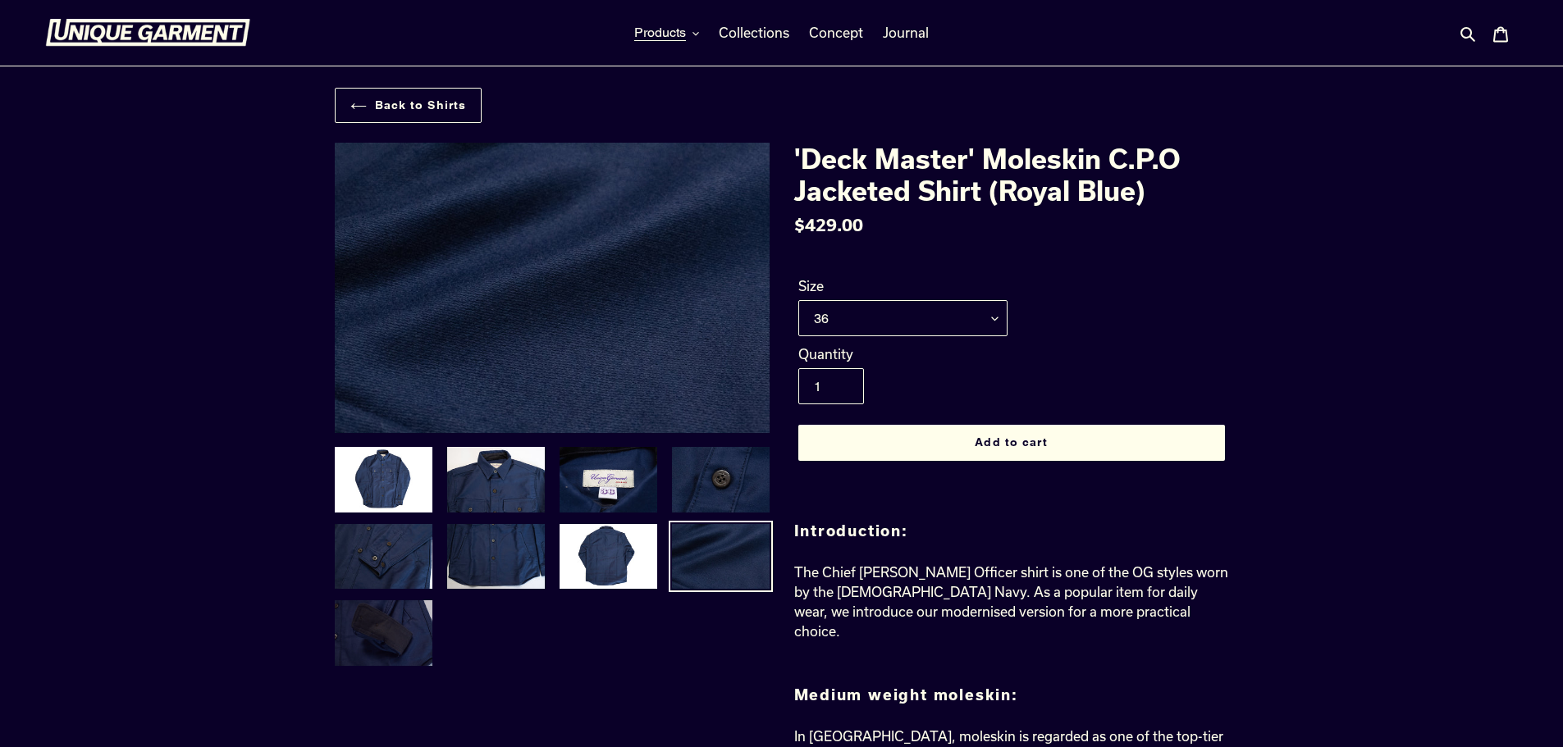
click at [386, 638] on img at bounding box center [383, 633] width 101 height 69
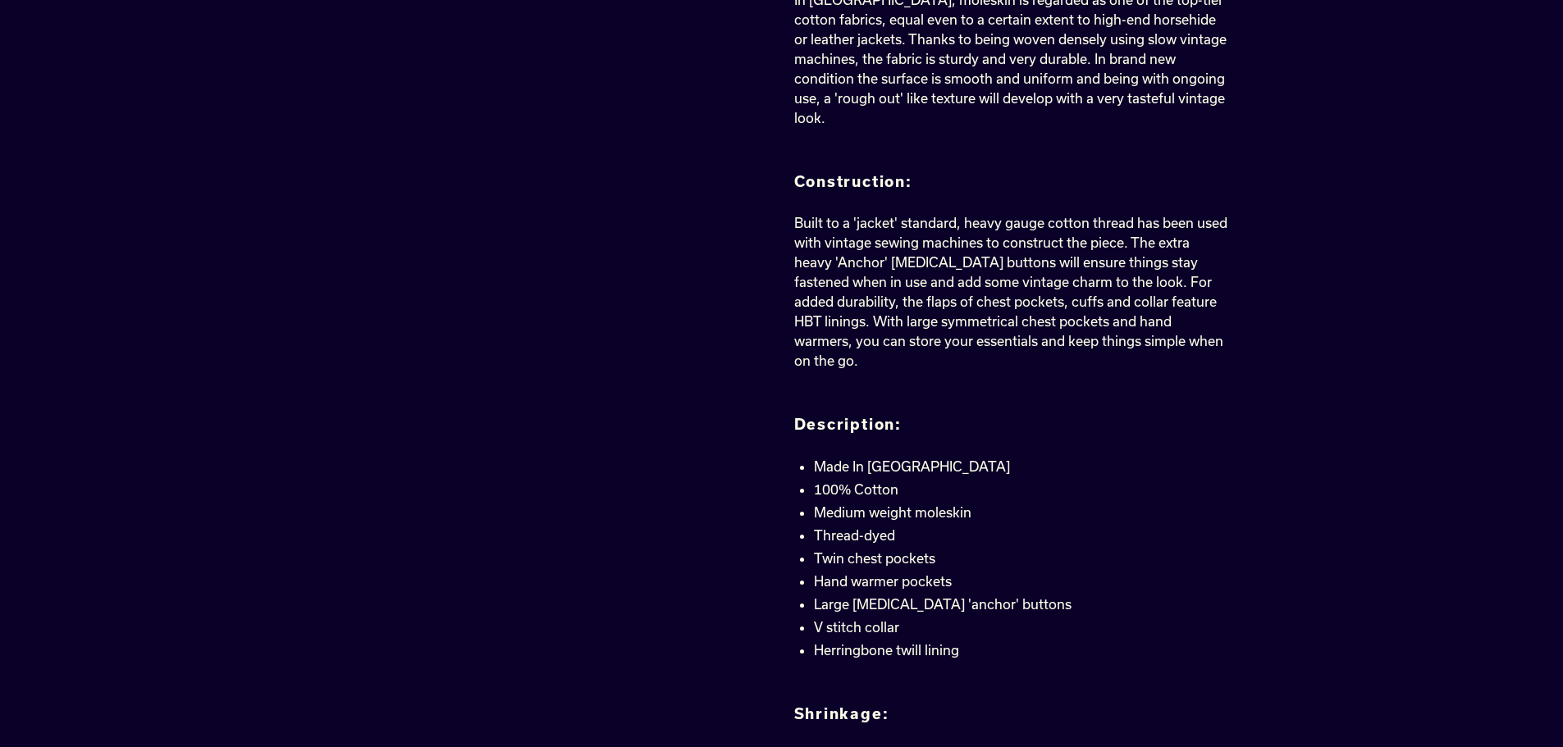
scroll to position [738, 0]
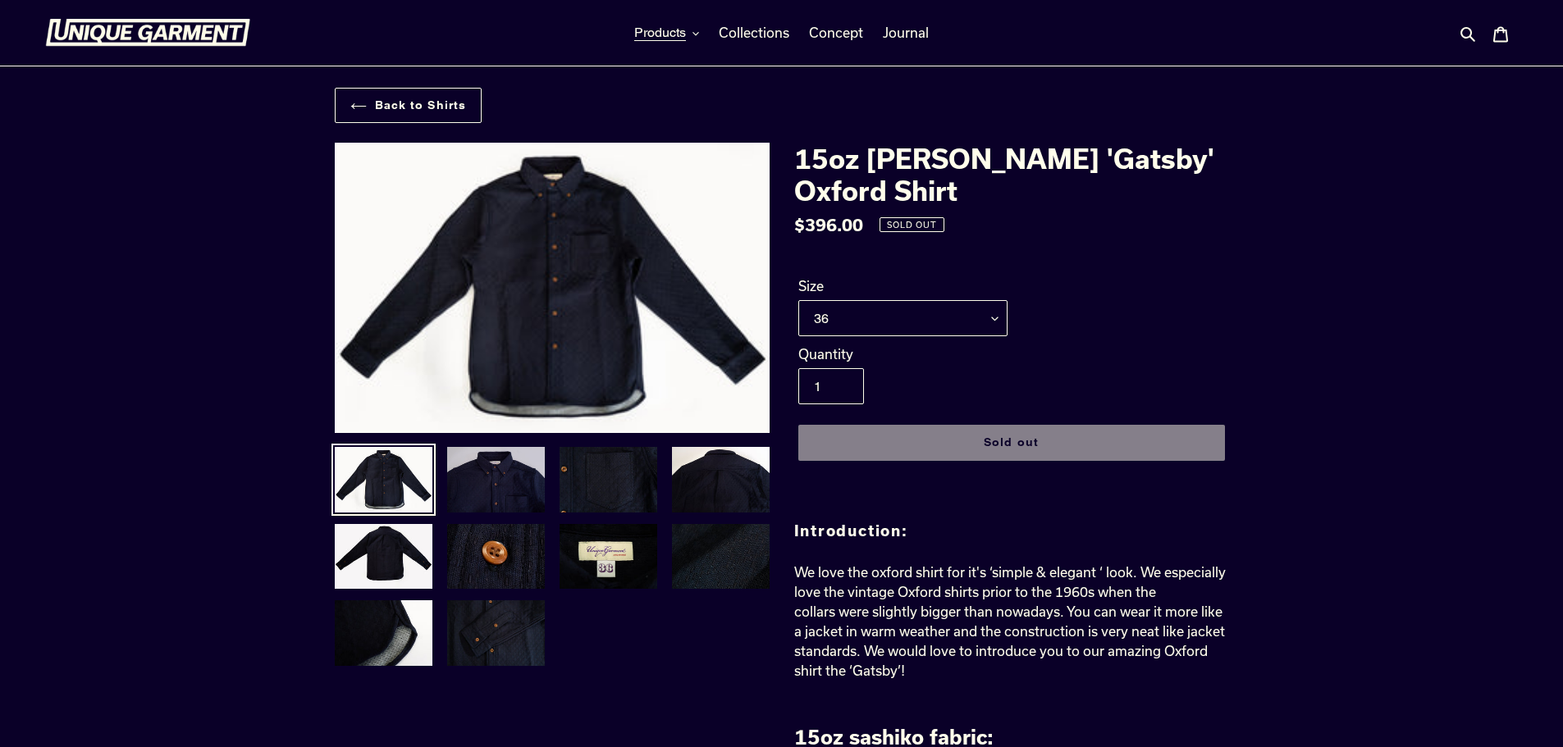
click at [496, 495] on img at bounding box center [495, 479] width 101 height 69
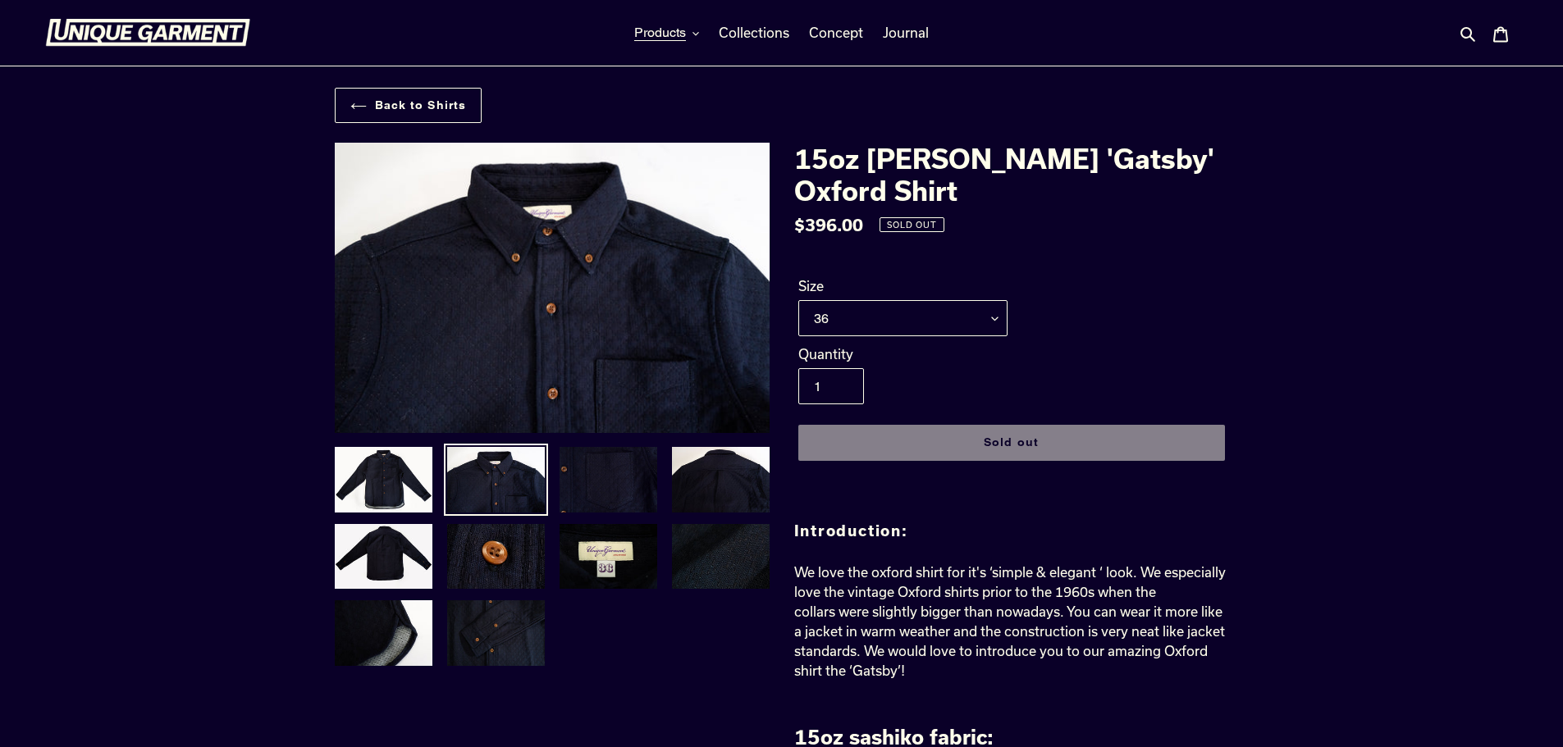
click at [588, 484] on img at bounding box center [608, 479] width 101 height 69
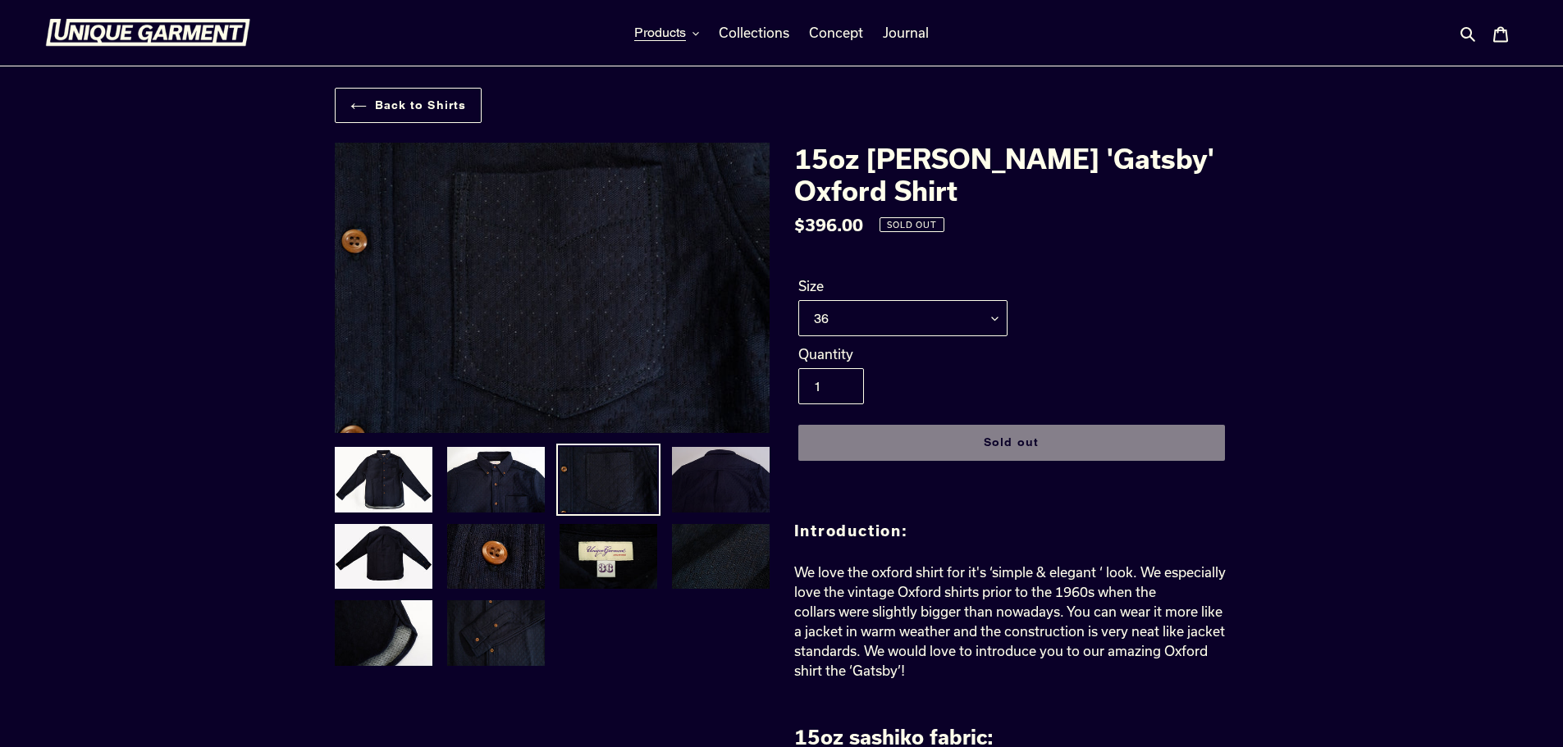
click at [686, 480] on img at bounding box center [720, 479] width 101 height 69
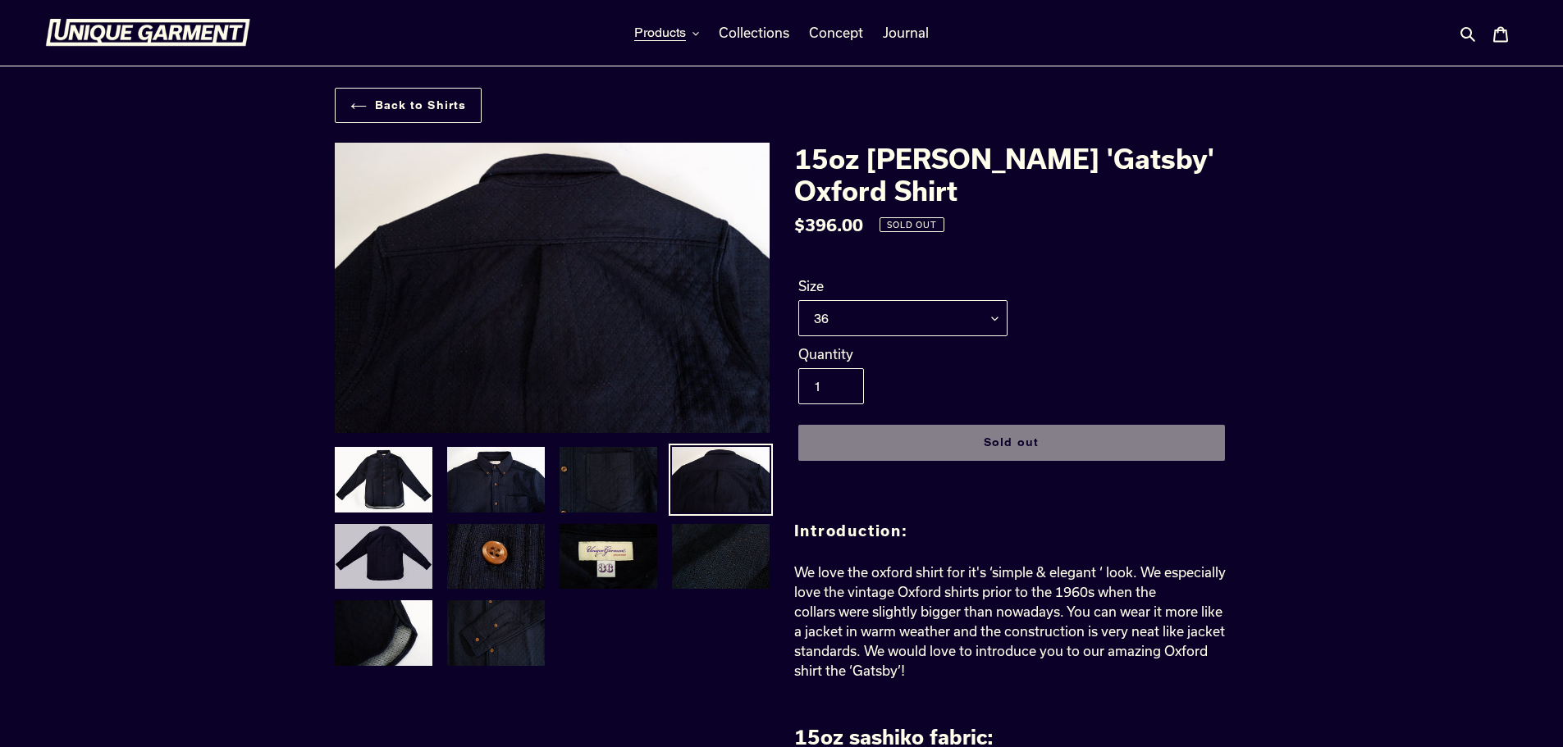
click at [367, 562] on img at bounding box center [383, 557] width 101 height 69
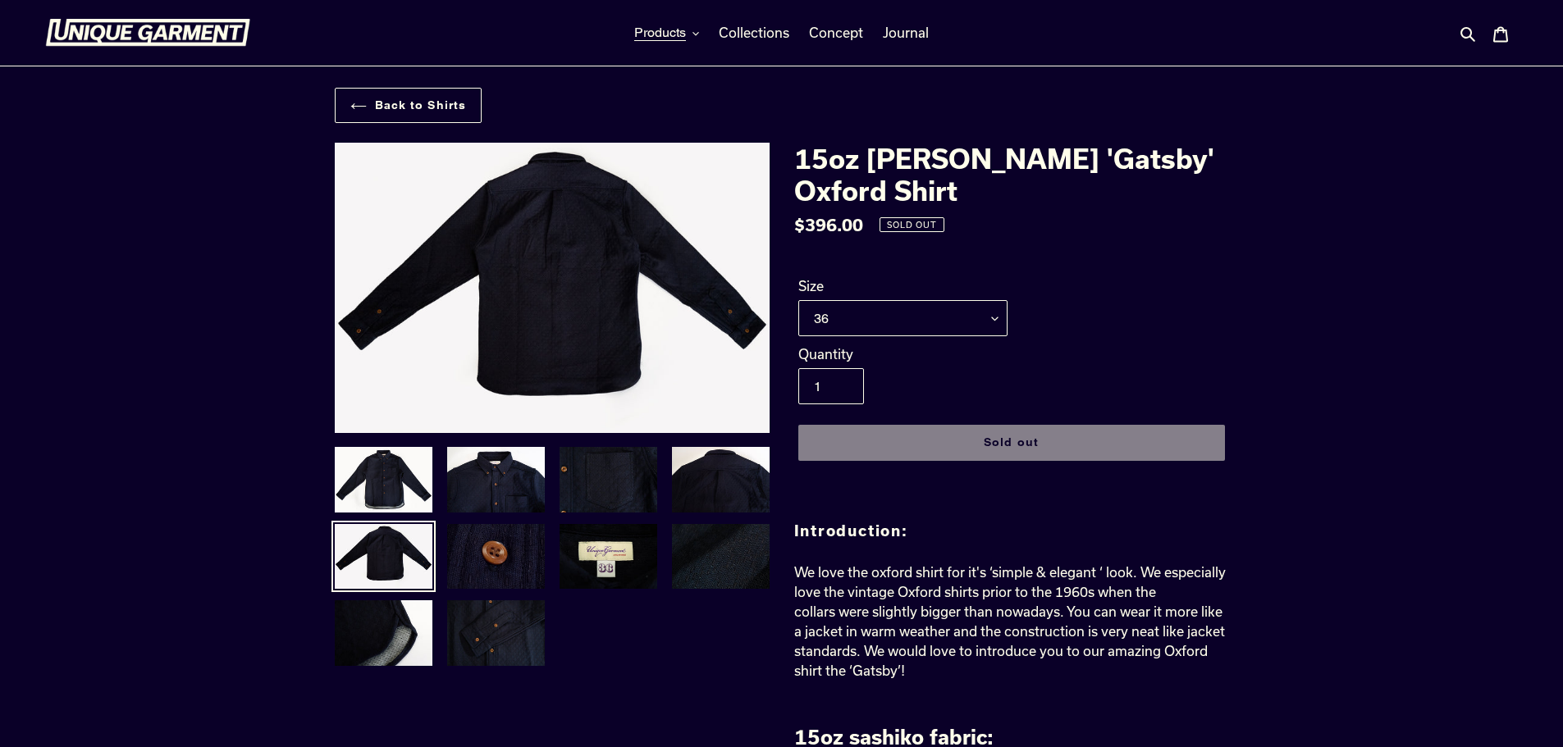
click at [502, 560] on img at bounding box center [495, 557] width 101 height 69
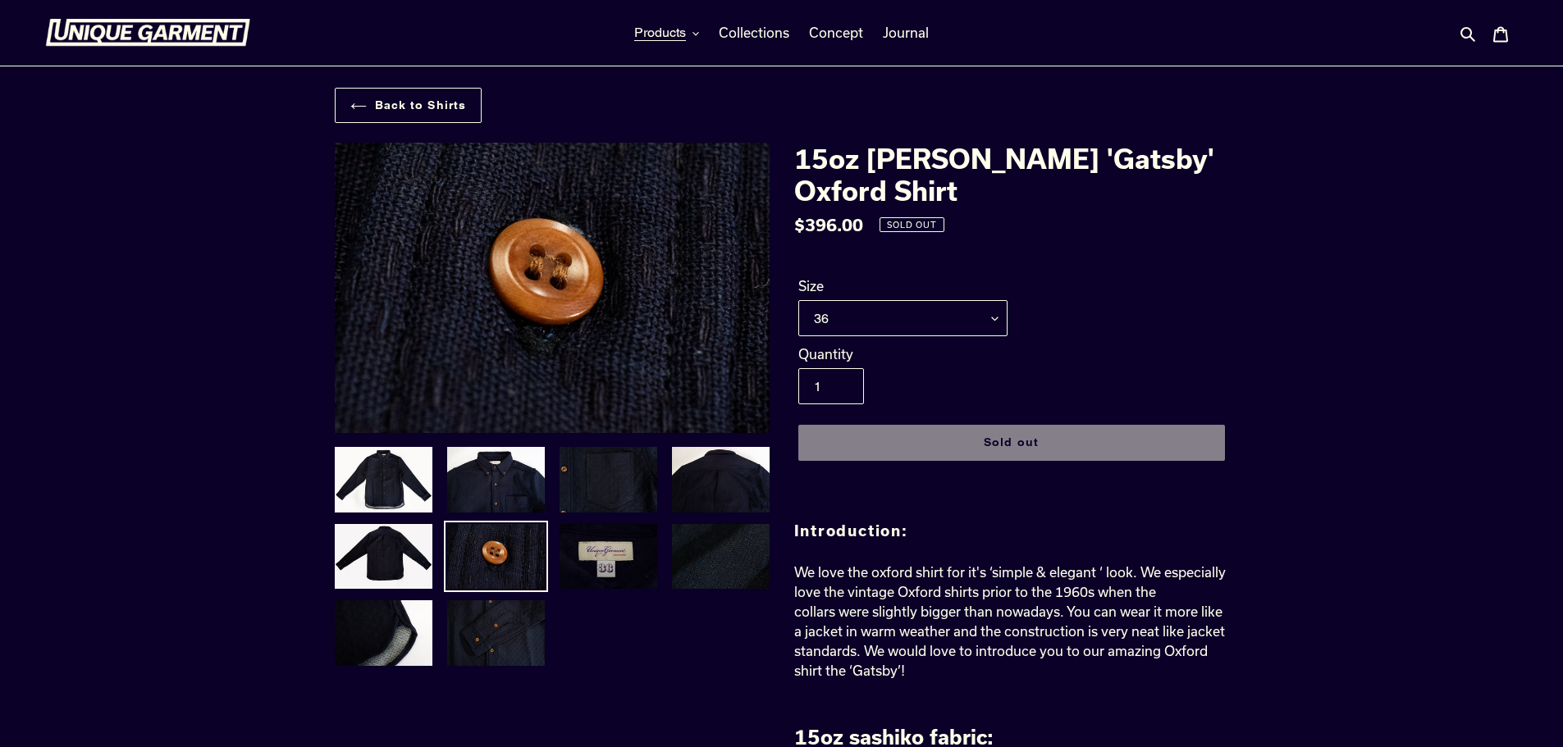
click at [610, 551] on img at bounding box center [608, 557] width 101 height 69
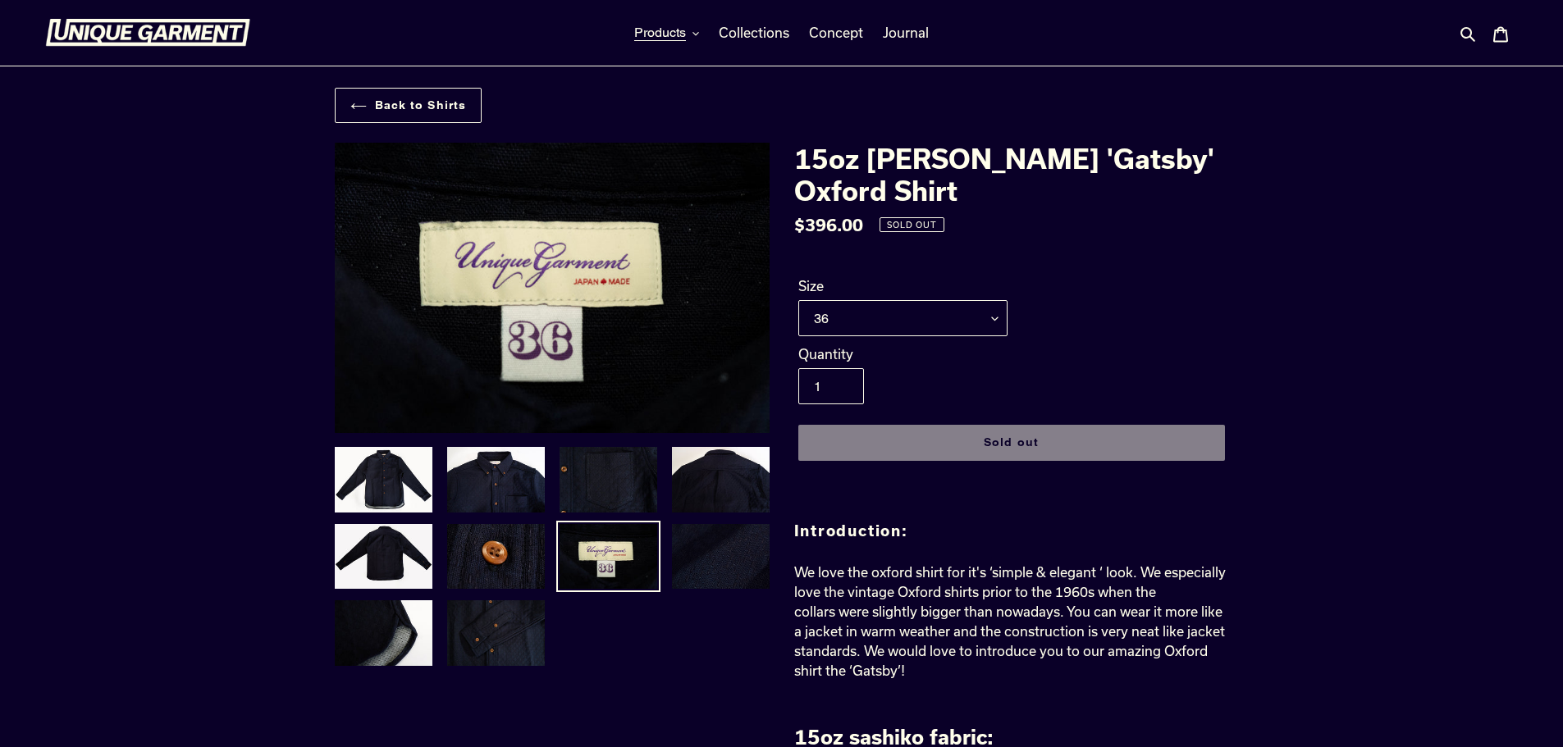
click at [731, 556] on img at bounding box center [720, 557] width 101 height 69
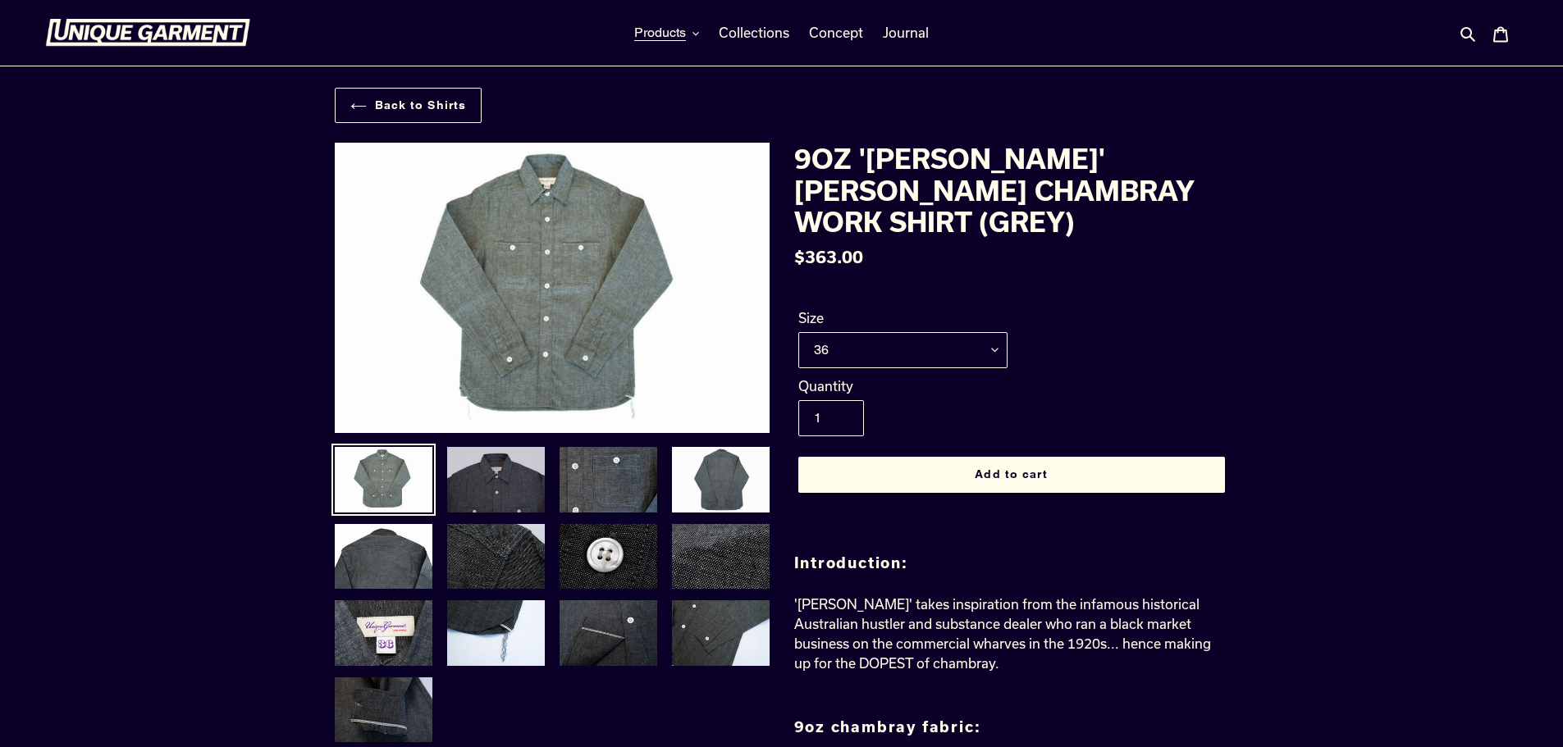
click at [482, 470] on img at bounding box center [495, 479] width 101 height 69
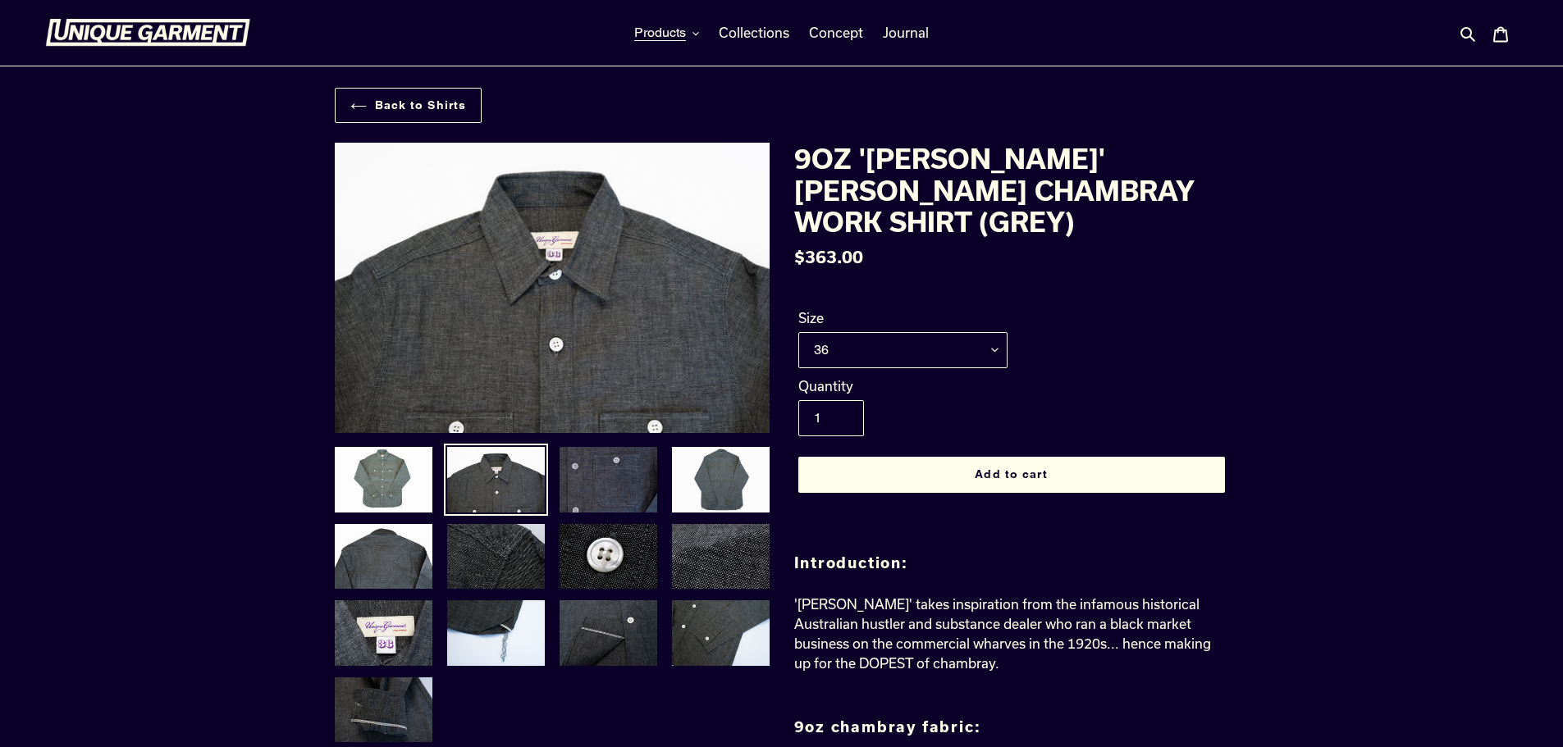
click at [622, 474] on img at bounding box center [608, 479] width 101 height 69
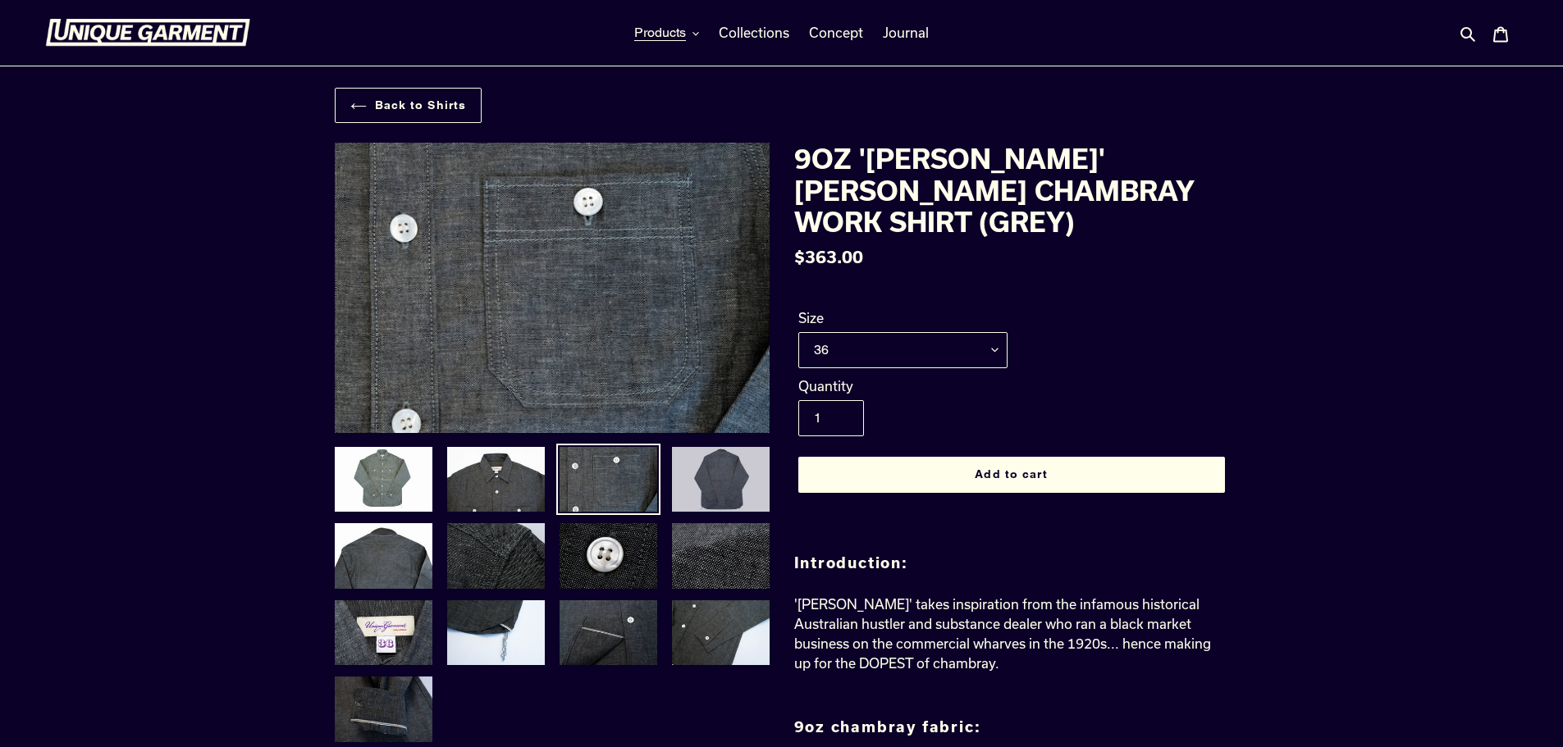
click at [717, 460] on img at bounding box center [720, 479] width 101 height 69
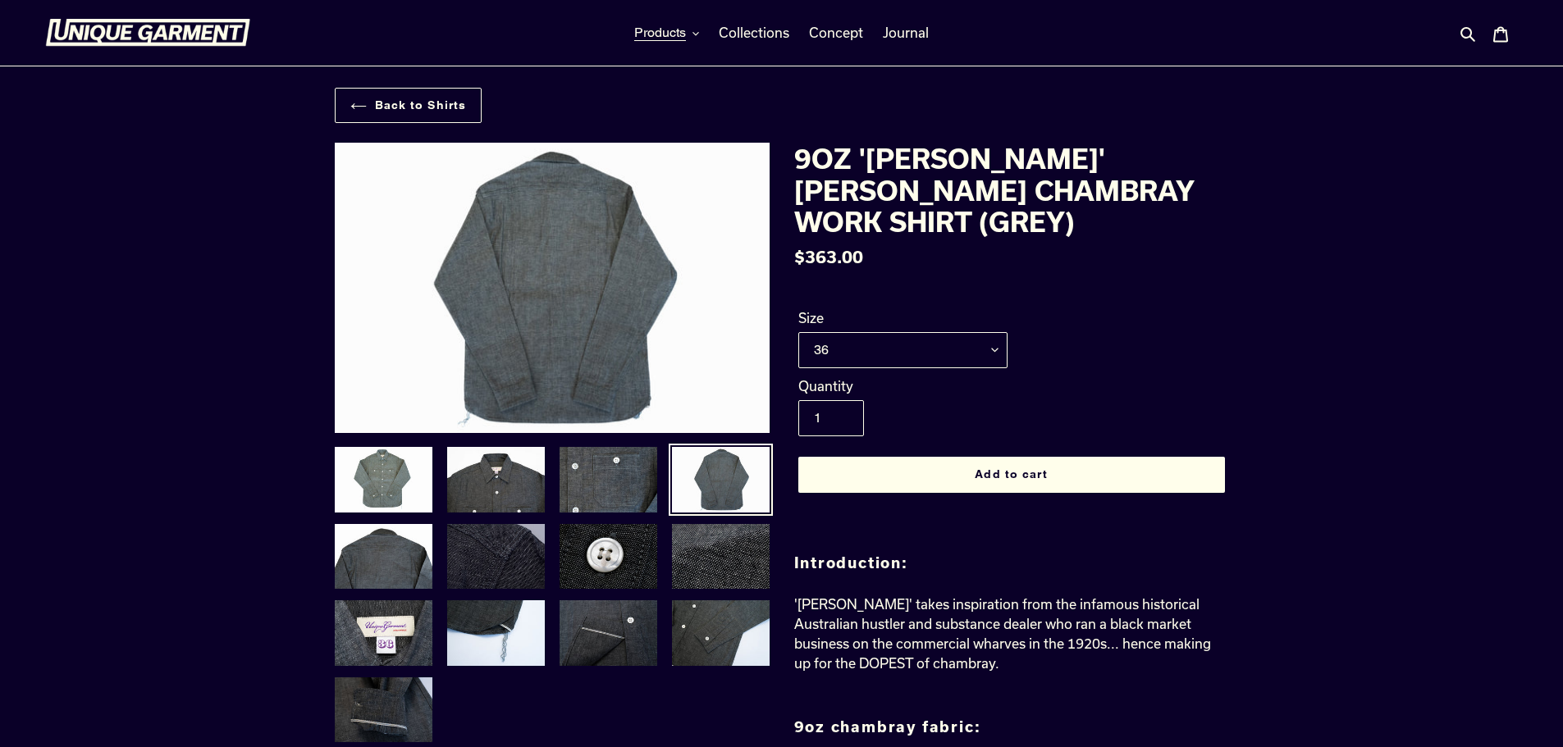
click at [490, 555] on img at bounding box center [495, 557] width 101 height 69
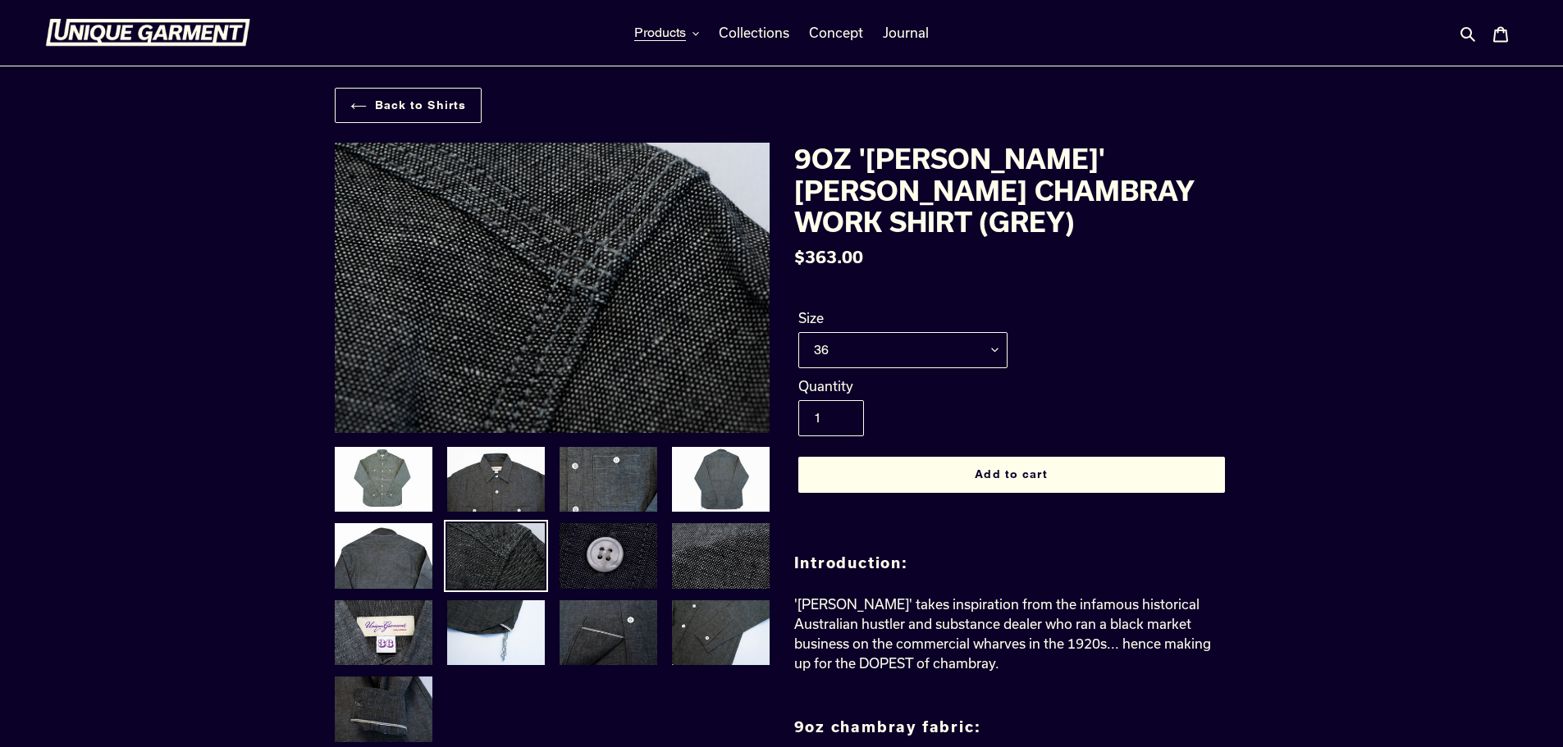
click at [616, 550] on img at bounding box center [608, 556] width 101 height 69
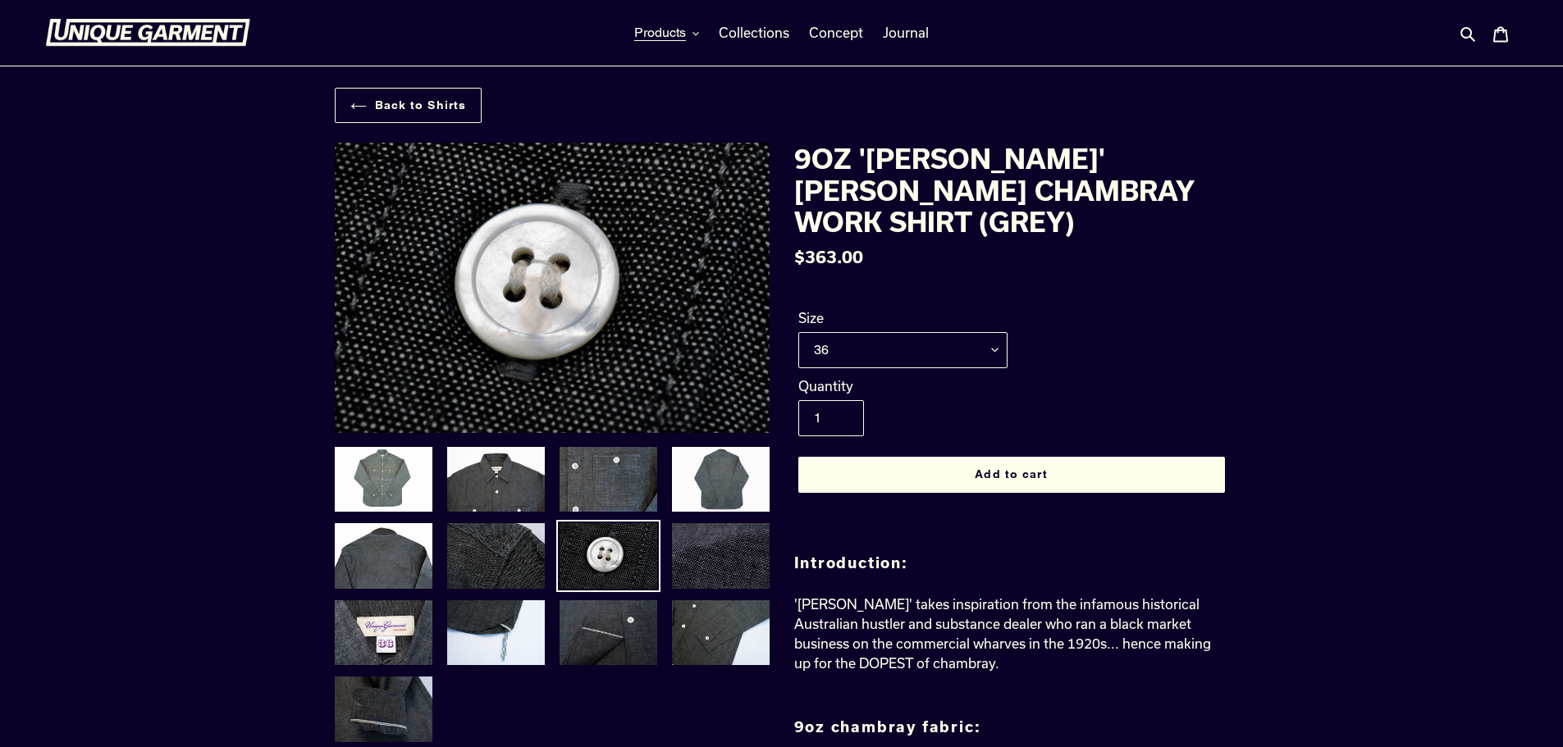
click at [711, 548] on img at bounding box center [720, 556] width 101 height 69
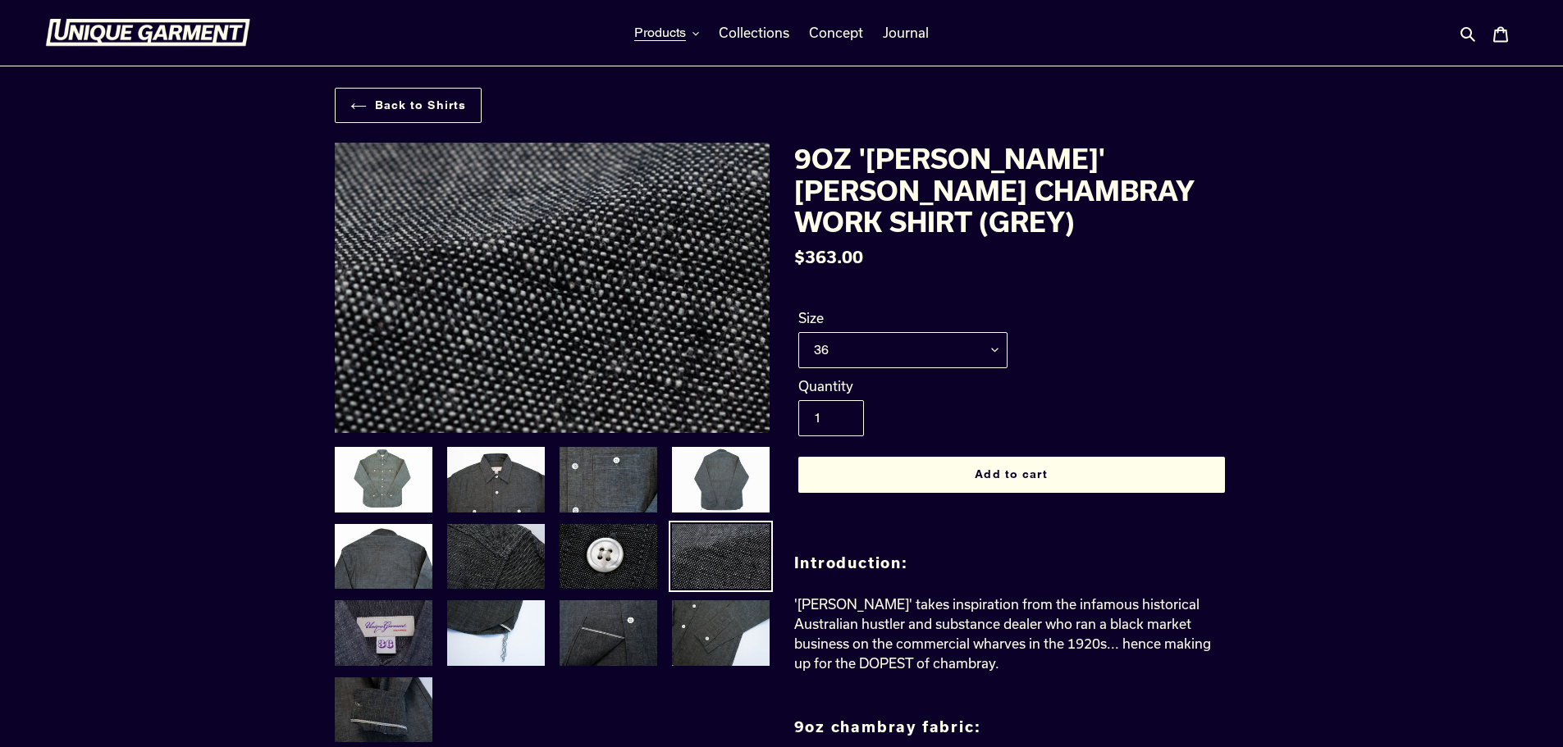
click at [393, 615] on img at bounding box center [383, 633] width 101 height 69
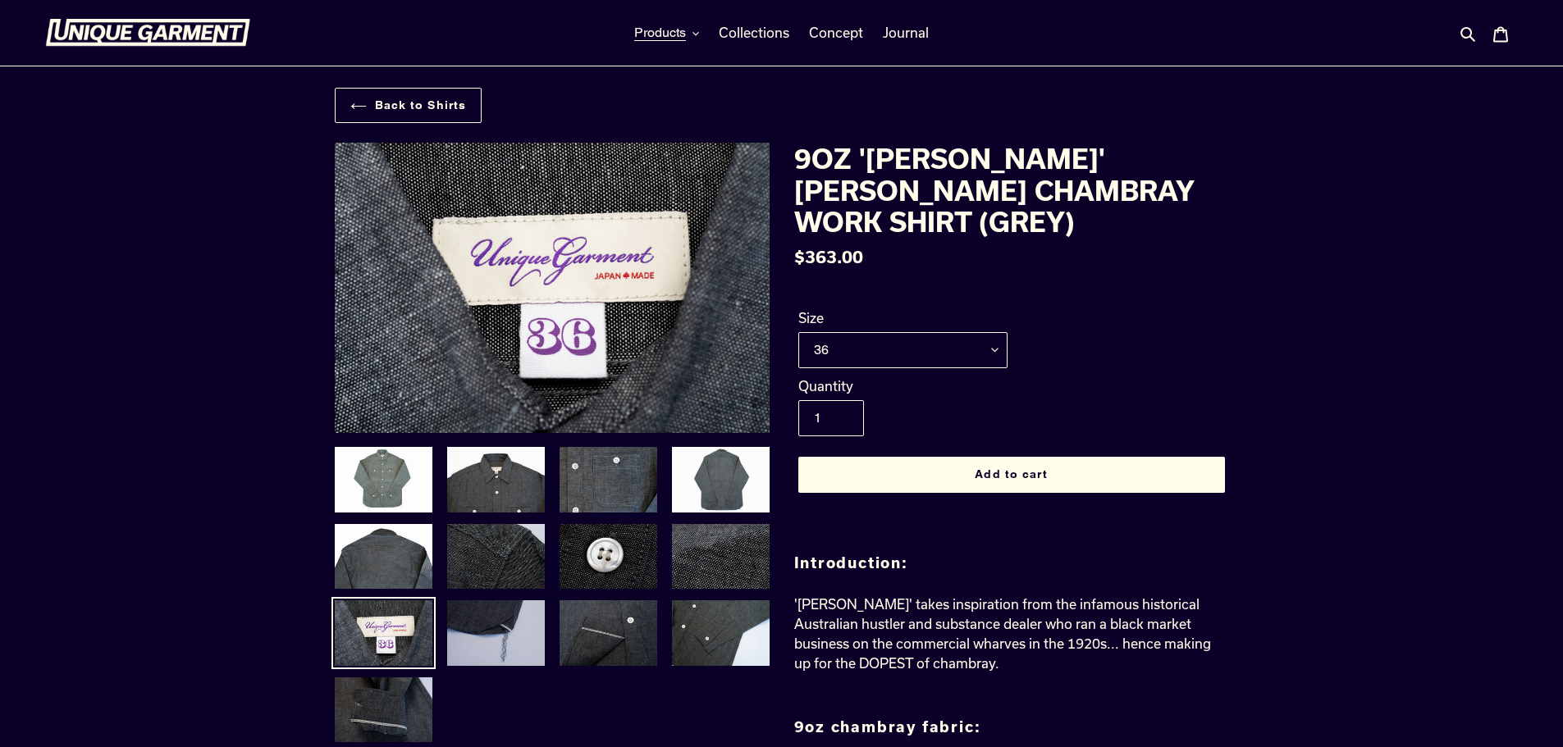
click at [502, 619] on img at bounding box center [495, 633] width 101 height 69
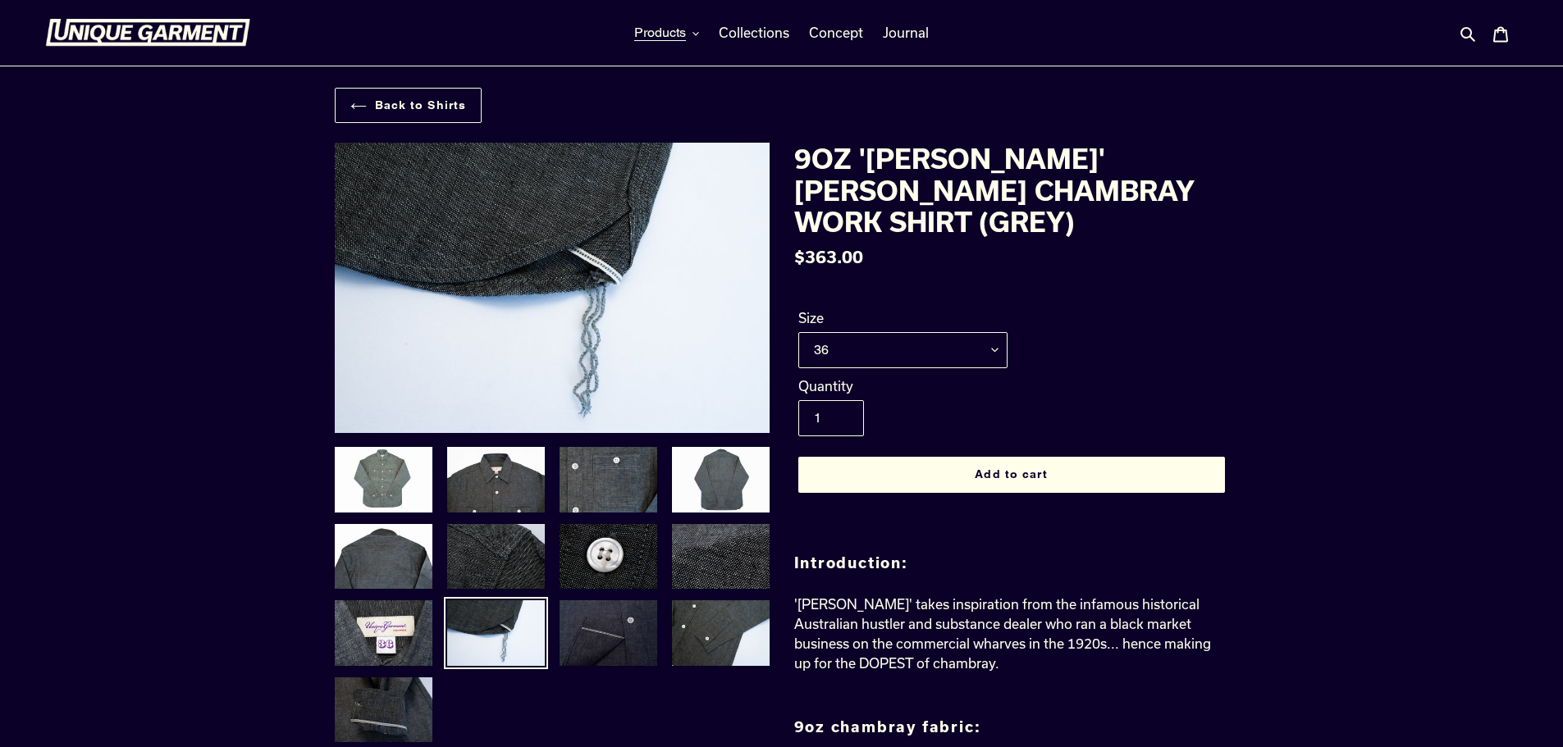
click at [605, 619] on img at bounding box center [608, 633] width 101 height 69
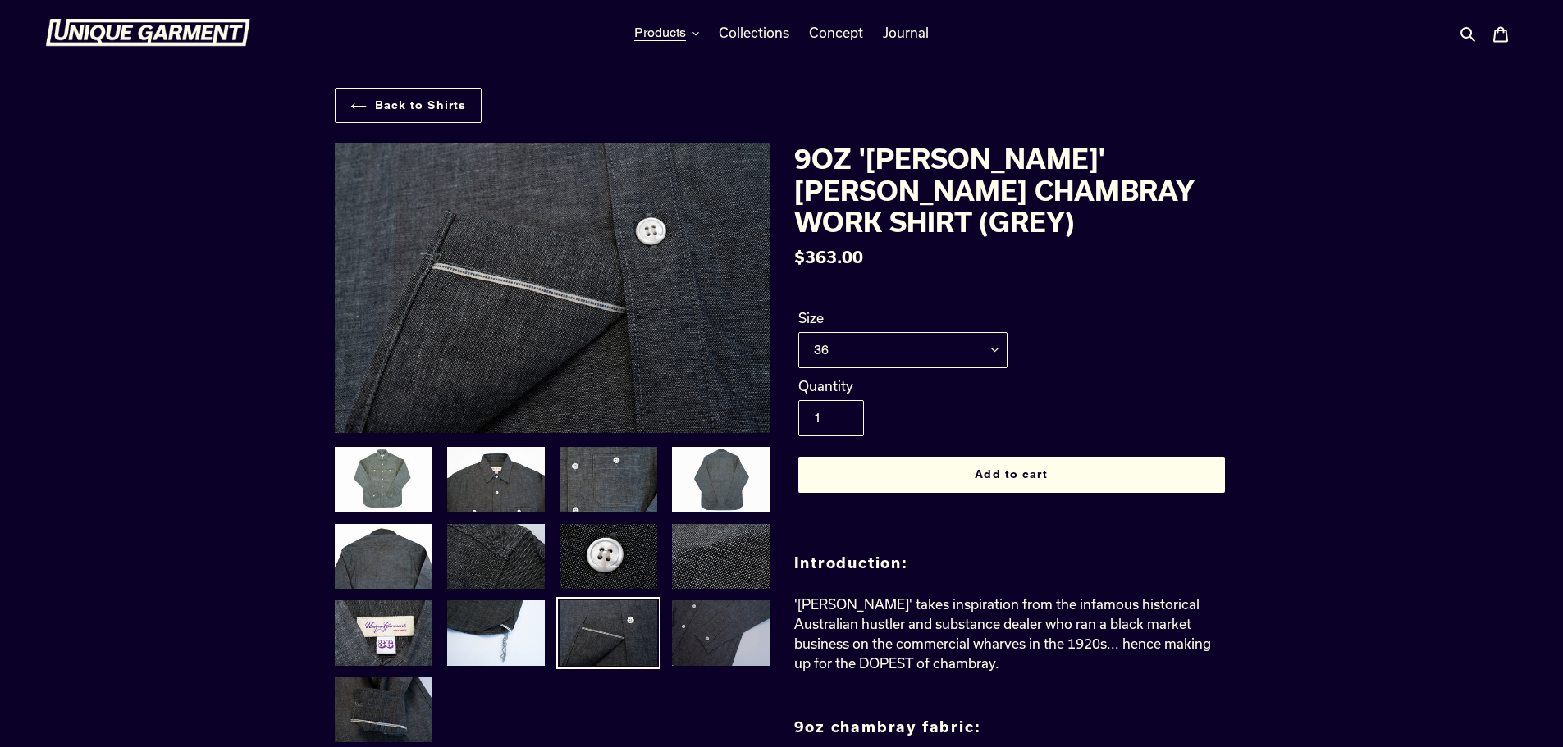
click at [743, 611] on img at bounding box center [720, 633] width 101 height 69
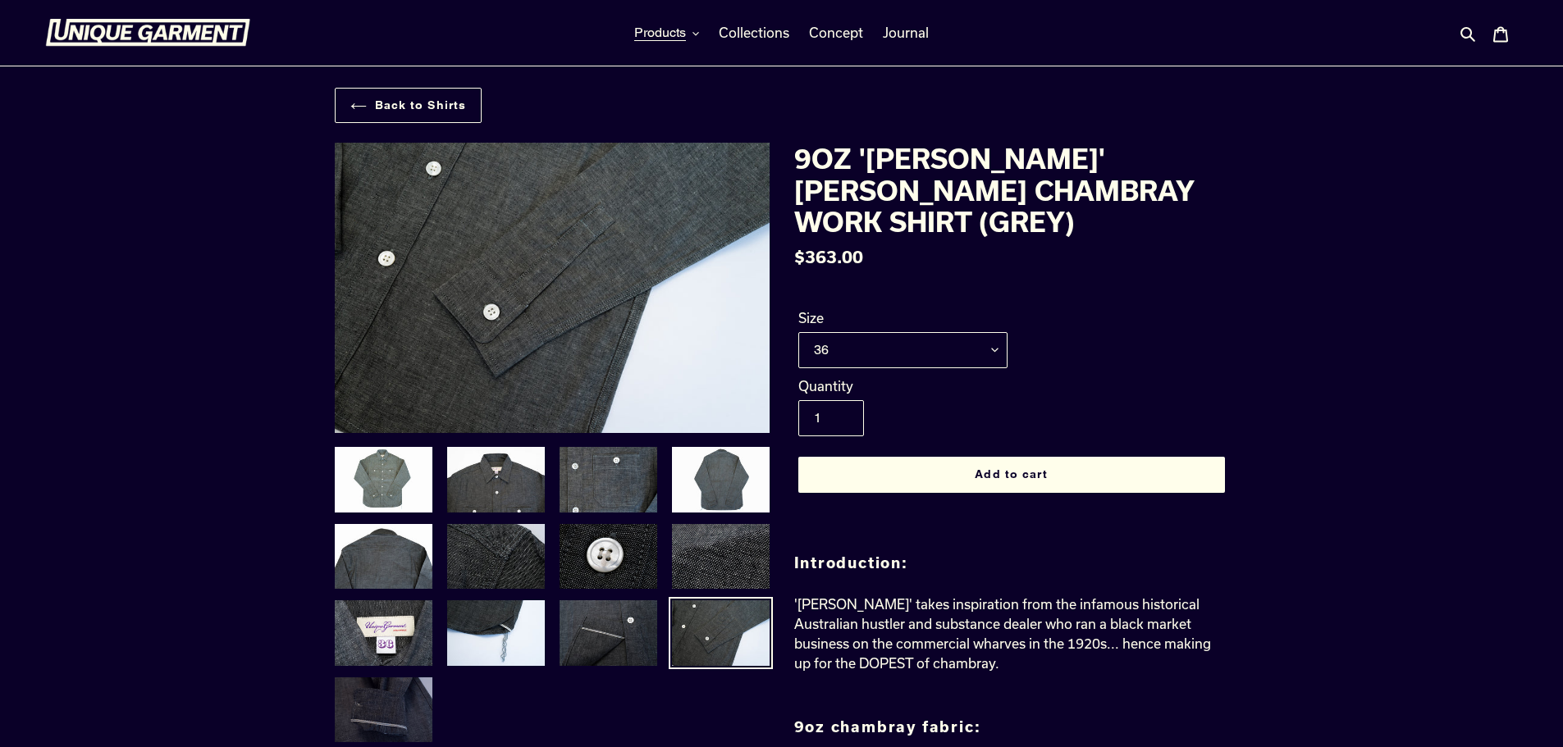
click at [384, 692] on img at bounding box center [383, 710] width 101 height 69
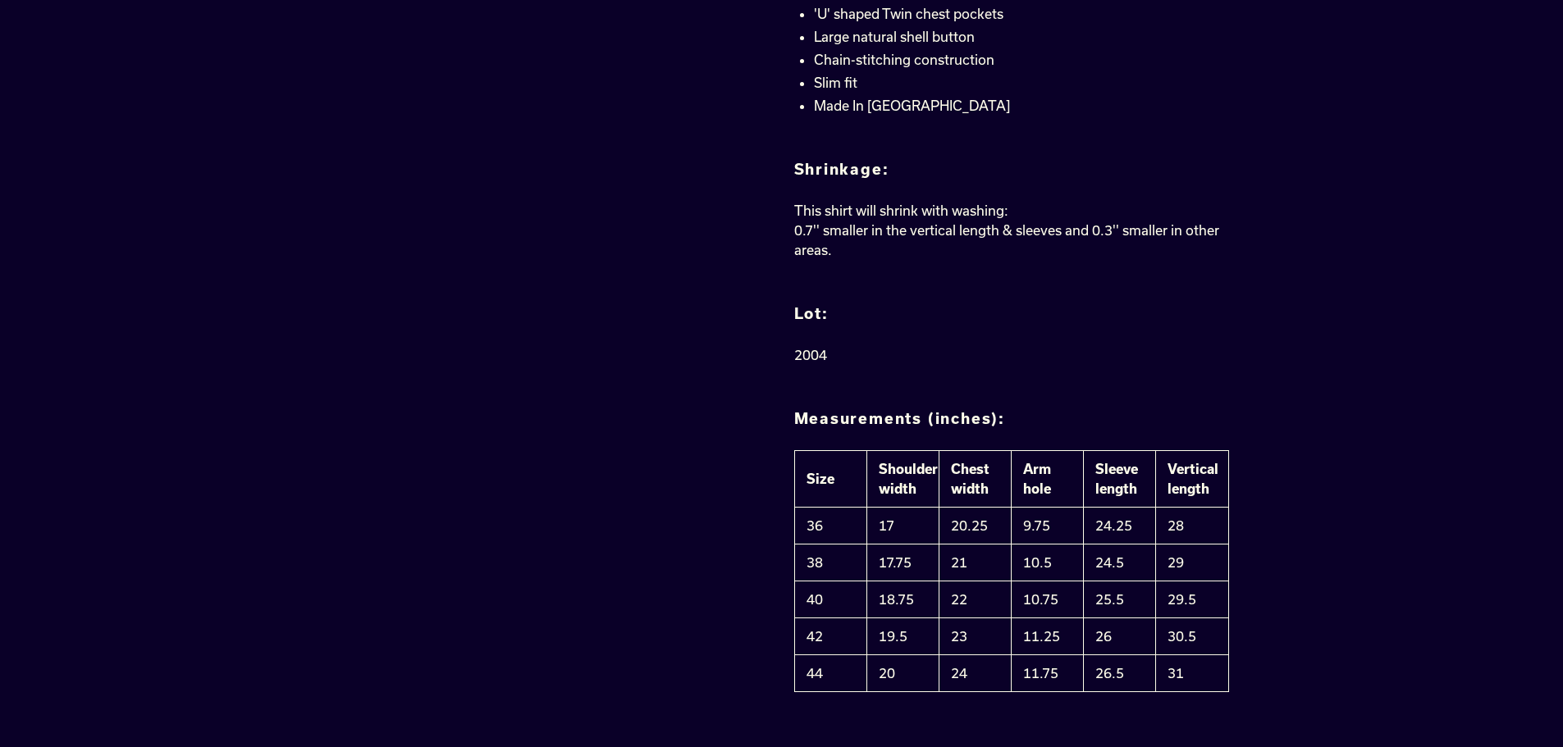
scroll to position [1395, 0]
